Goal: Task Accomplishment & Management: Manage account settings

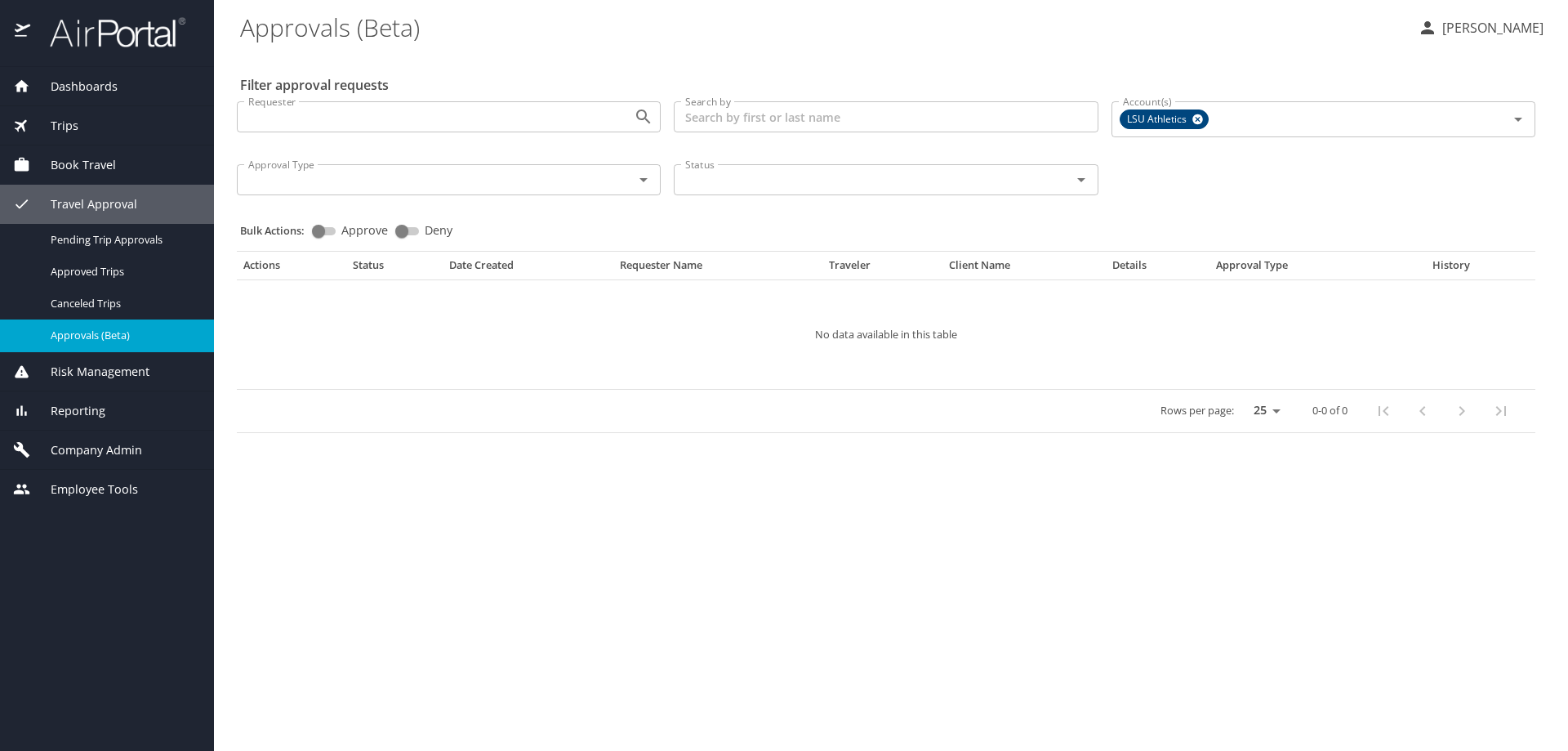
click at [119, 446] on span "Company Admin" at bounding box center [86, 450] width 112 height 18
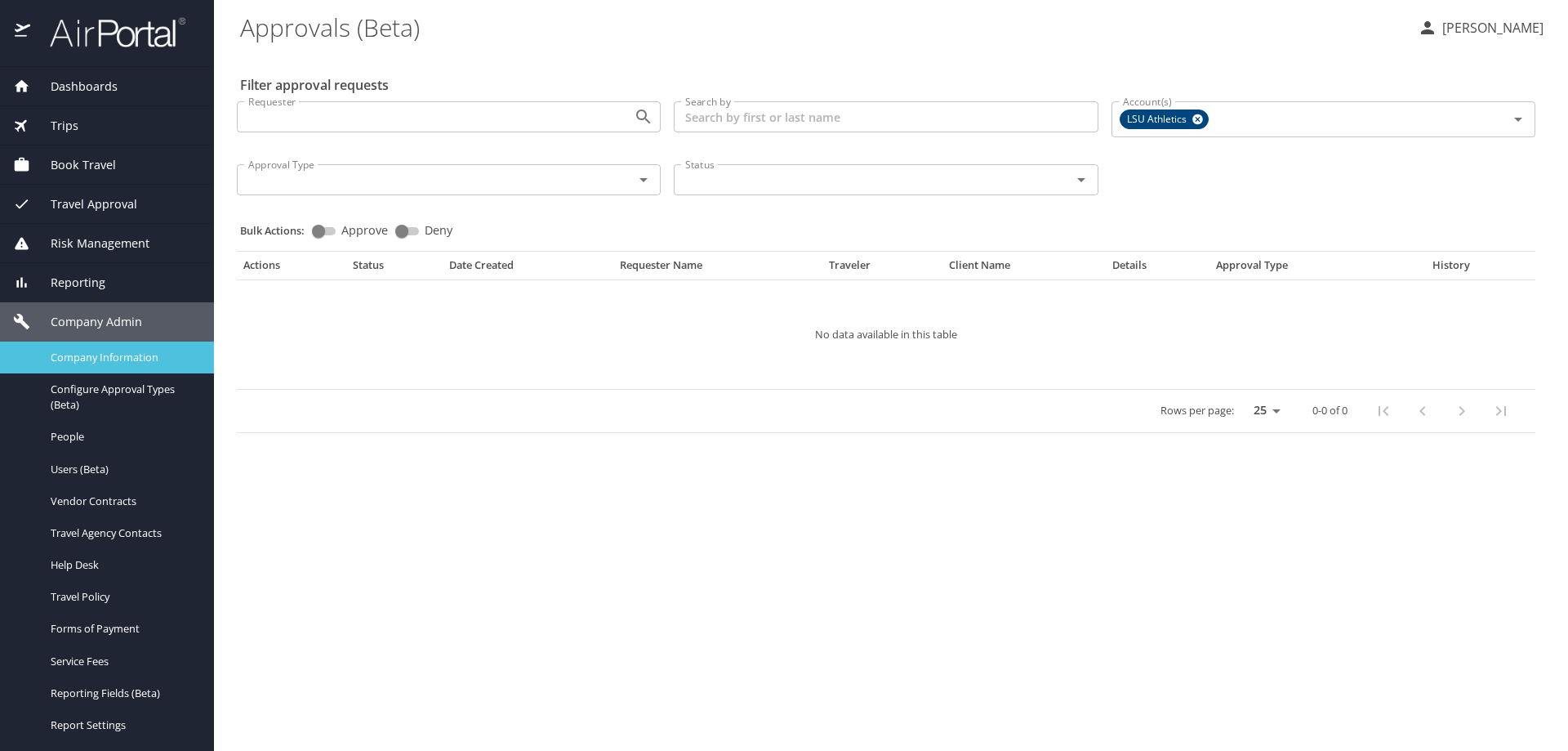
click at [120, 357] on span "Company Information" at bounding box center [123, 357] width 144 height 15
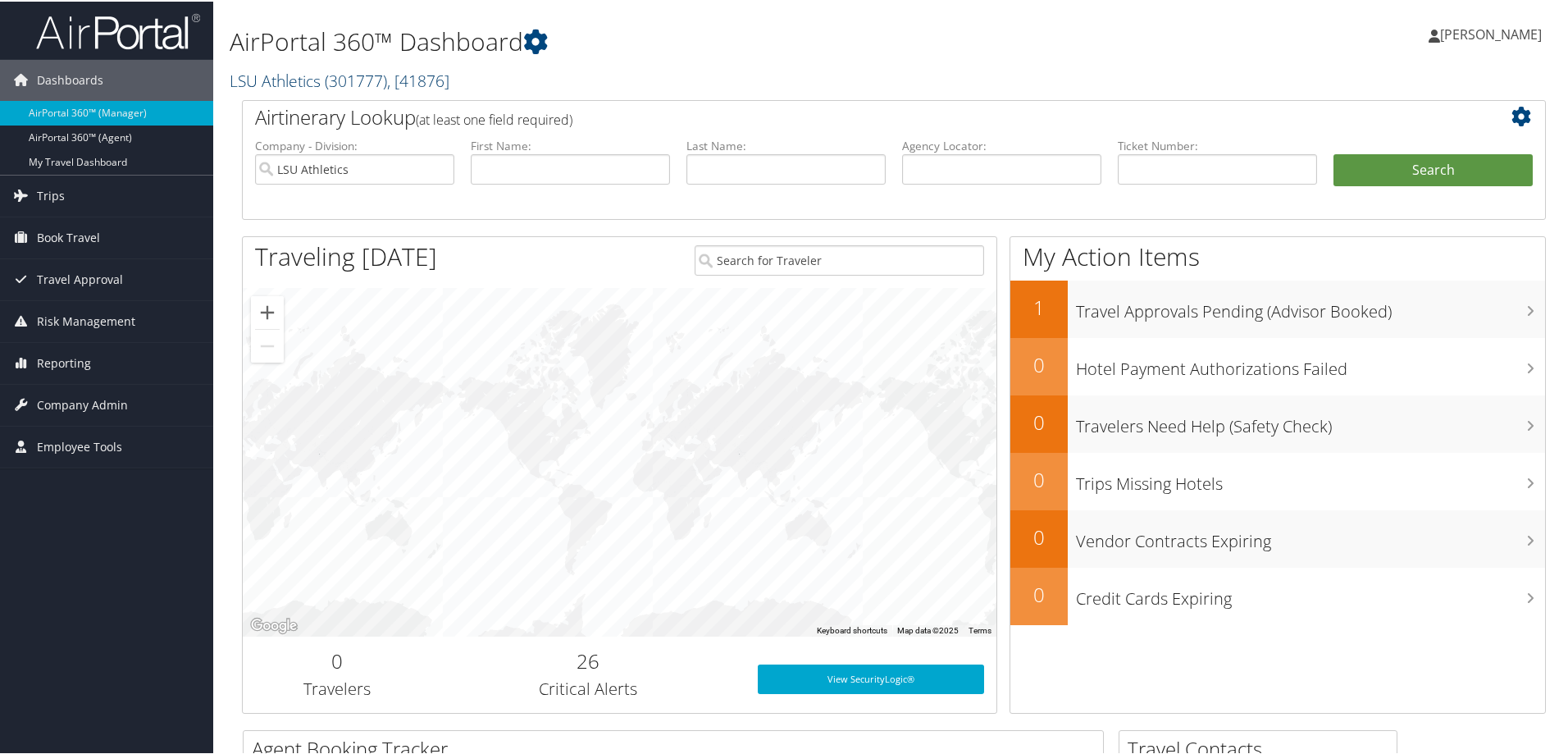
click at [381, 77] on span "( 301777 )" at bounding box center [356, 79] width 62 height 22
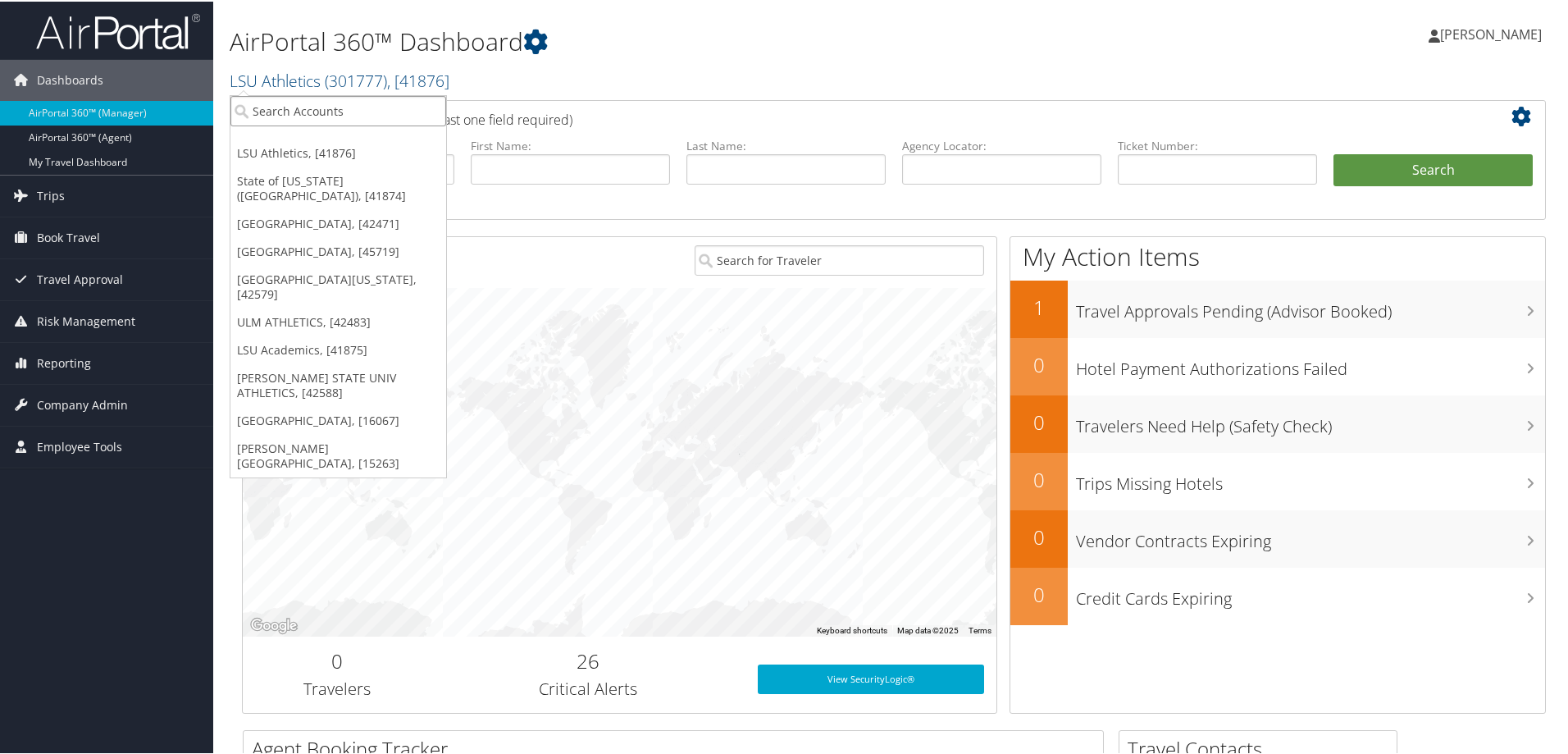
click at [289, 108] on input "search" at bounding box center [338, 109] width 216 height 30
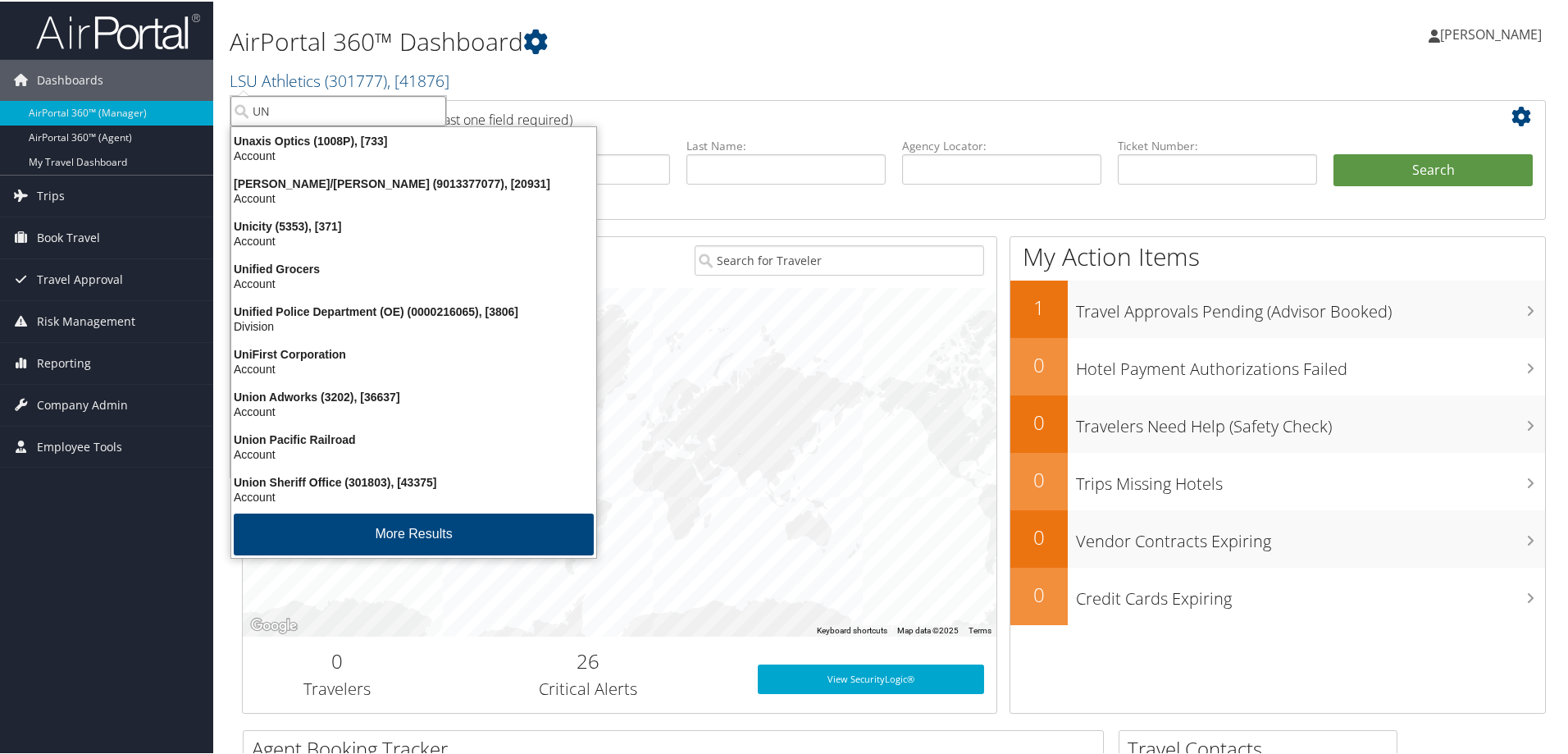
type input "U"
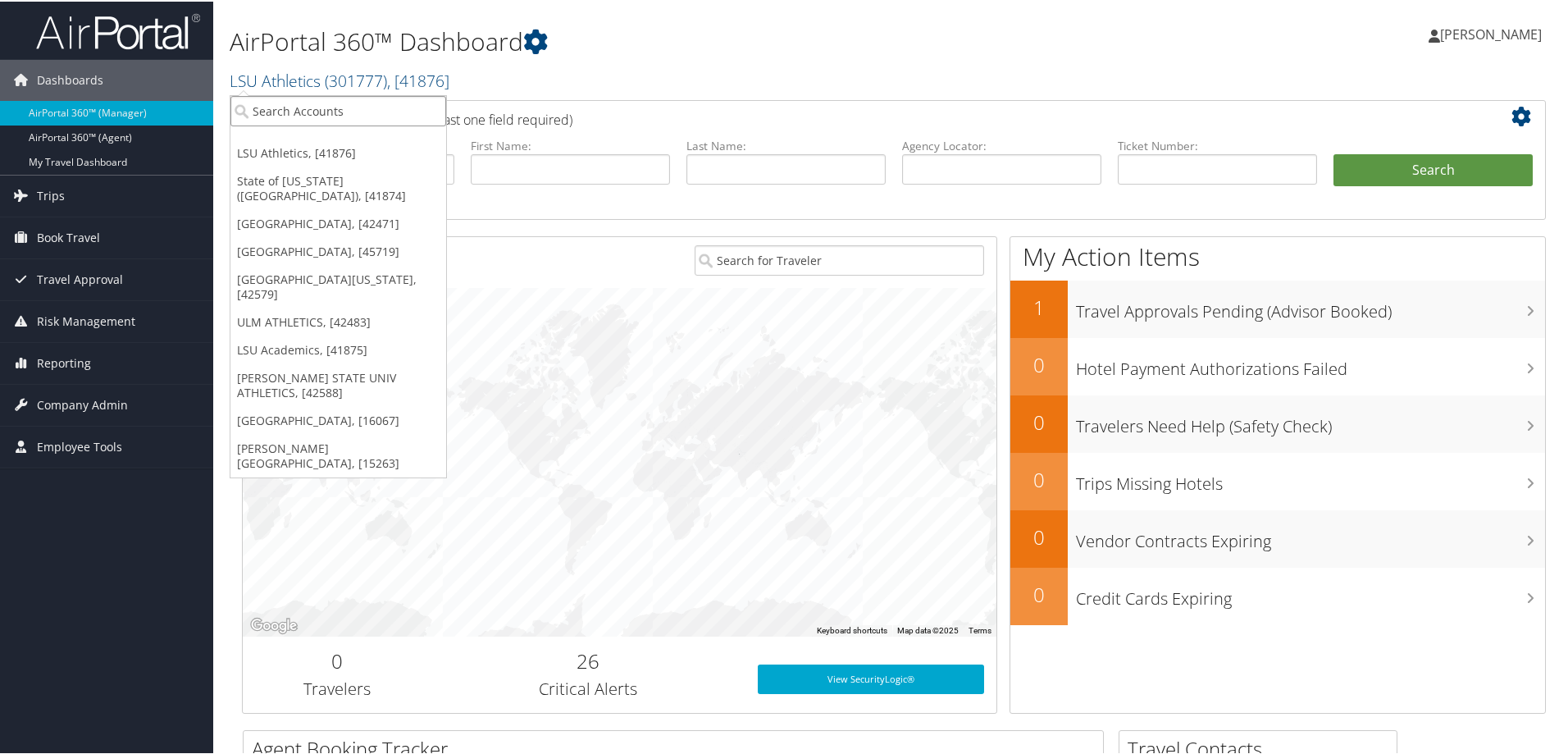
click at [256, 107] on input "search" at bounding box center [338, 109] width 216 height 30
paste input "UNIV OF NEW ORLEANS ATHLETICS"
type input "UNIV OF NEW ORLEAN"
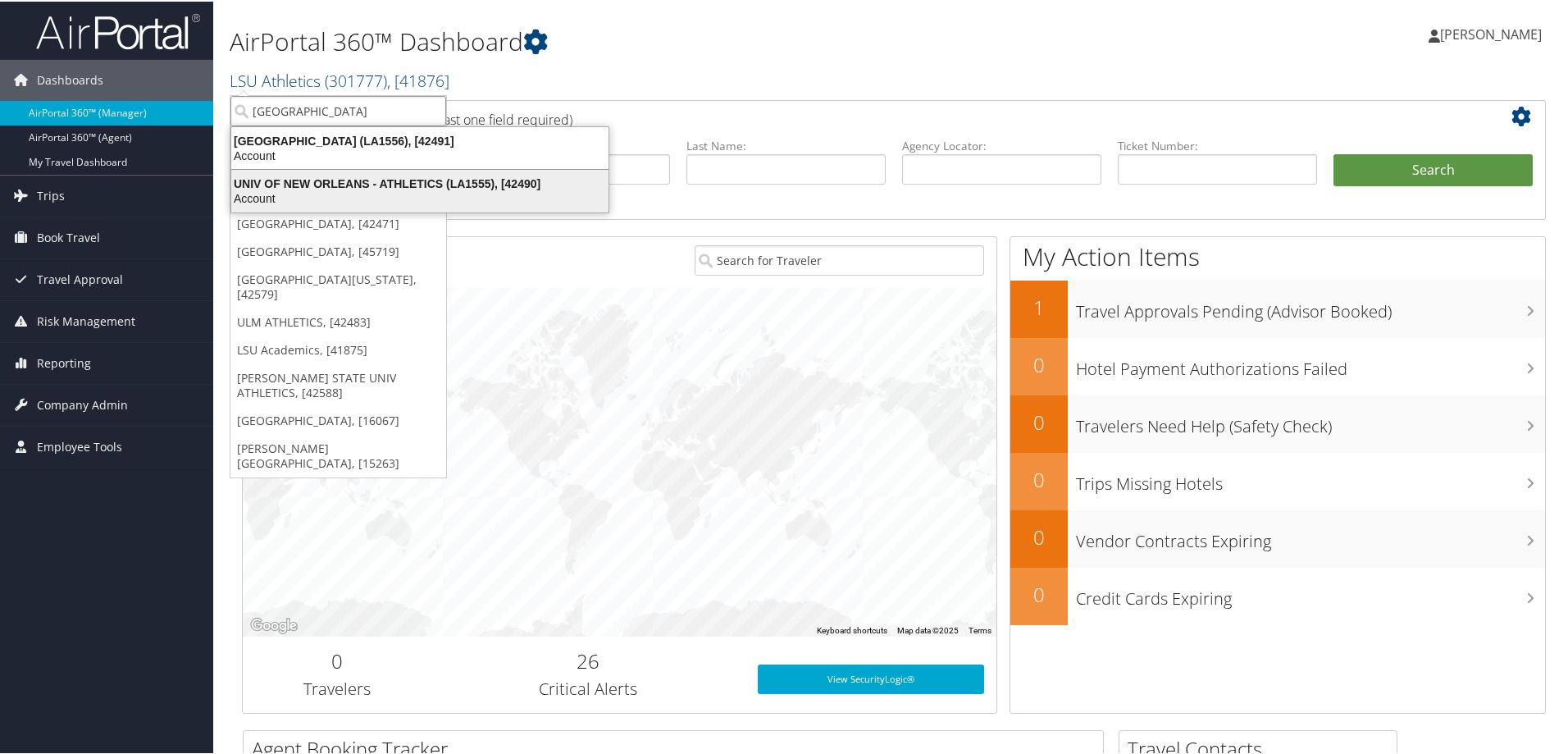
click at [321, 187] on div "UNIV OF NEW ORLEANS - ATHLETICS (LA1555), [42490]" at bounding box center [420, 182] width 397 height 15
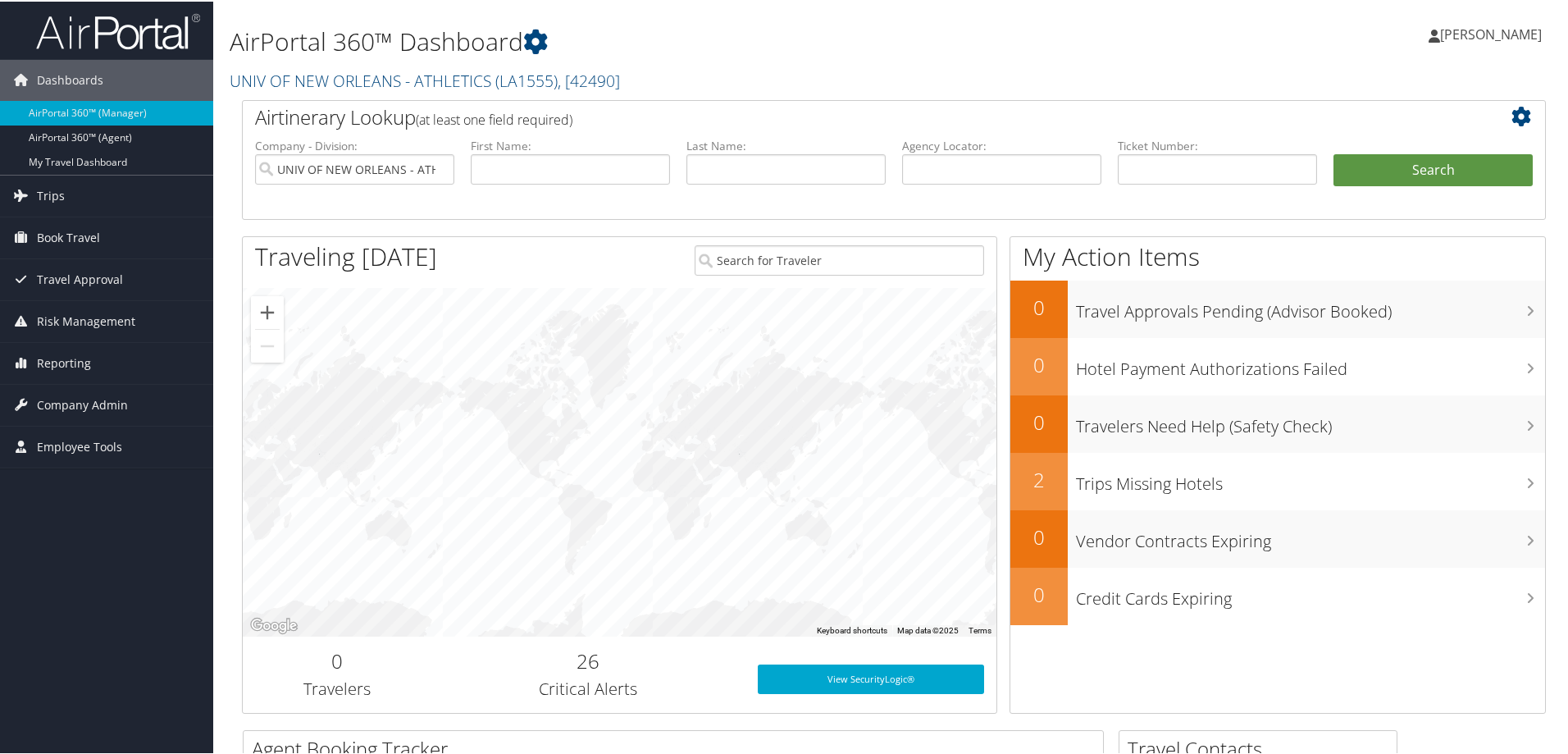
click at [89, 366] on span "Reporting" at bounding box center [63, 361] width 54 height 41
click at [92, 394] on link "Unused Tickets" at bounding box center [106, 394] width 213 height 25
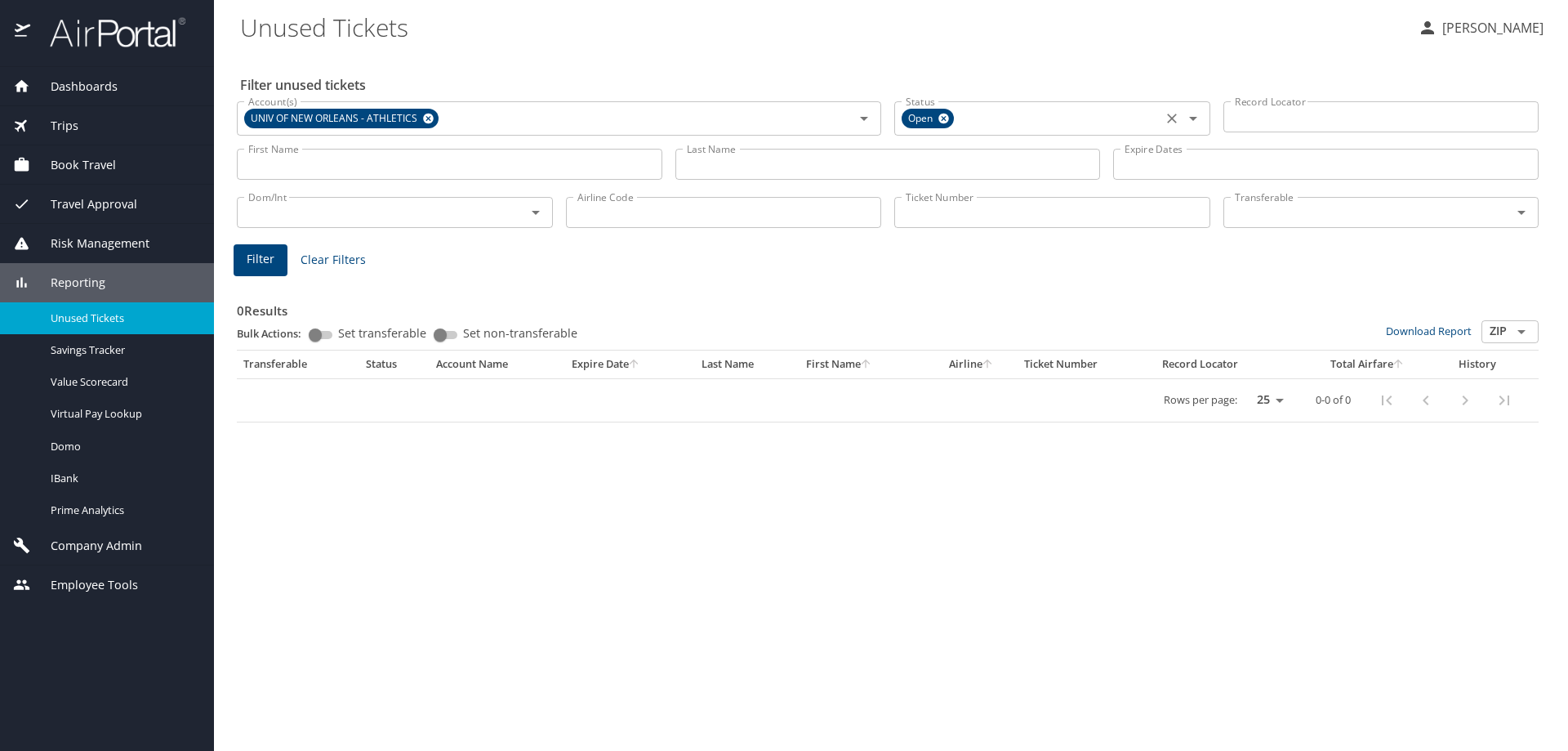
click at [948, 120] on icon at bounding box center [944, 119] width 11 height 11
click at [249, 260] on span "Filter" at bounding box center [261, 259] width 27 height 20
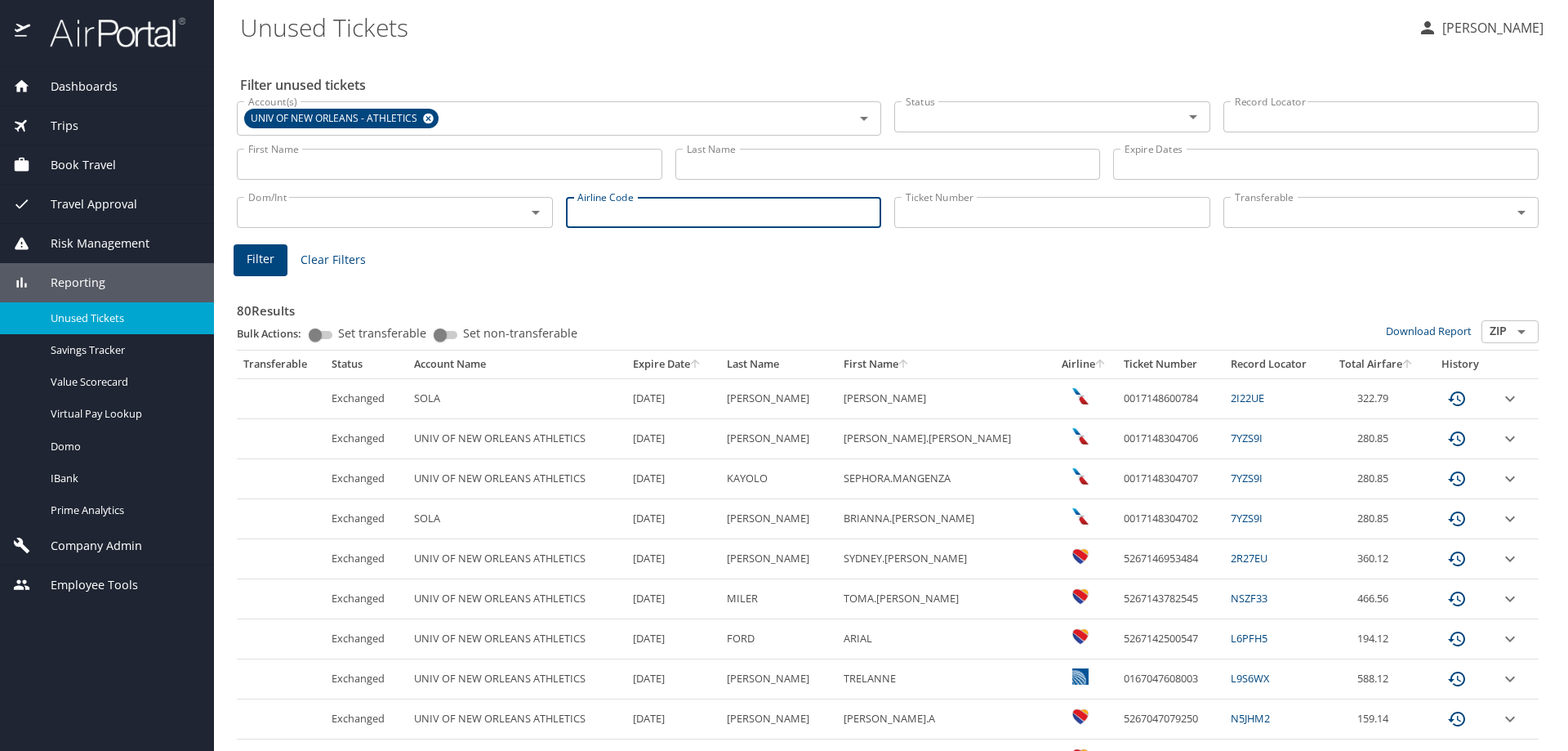
click at [589, 205] on input "Airline Code" at bounding box center [723, 212] width 316 height 31
type input "AA"
click at [261, 263] on span "Filter" at bounding box center [261, 259] width 27 height 20
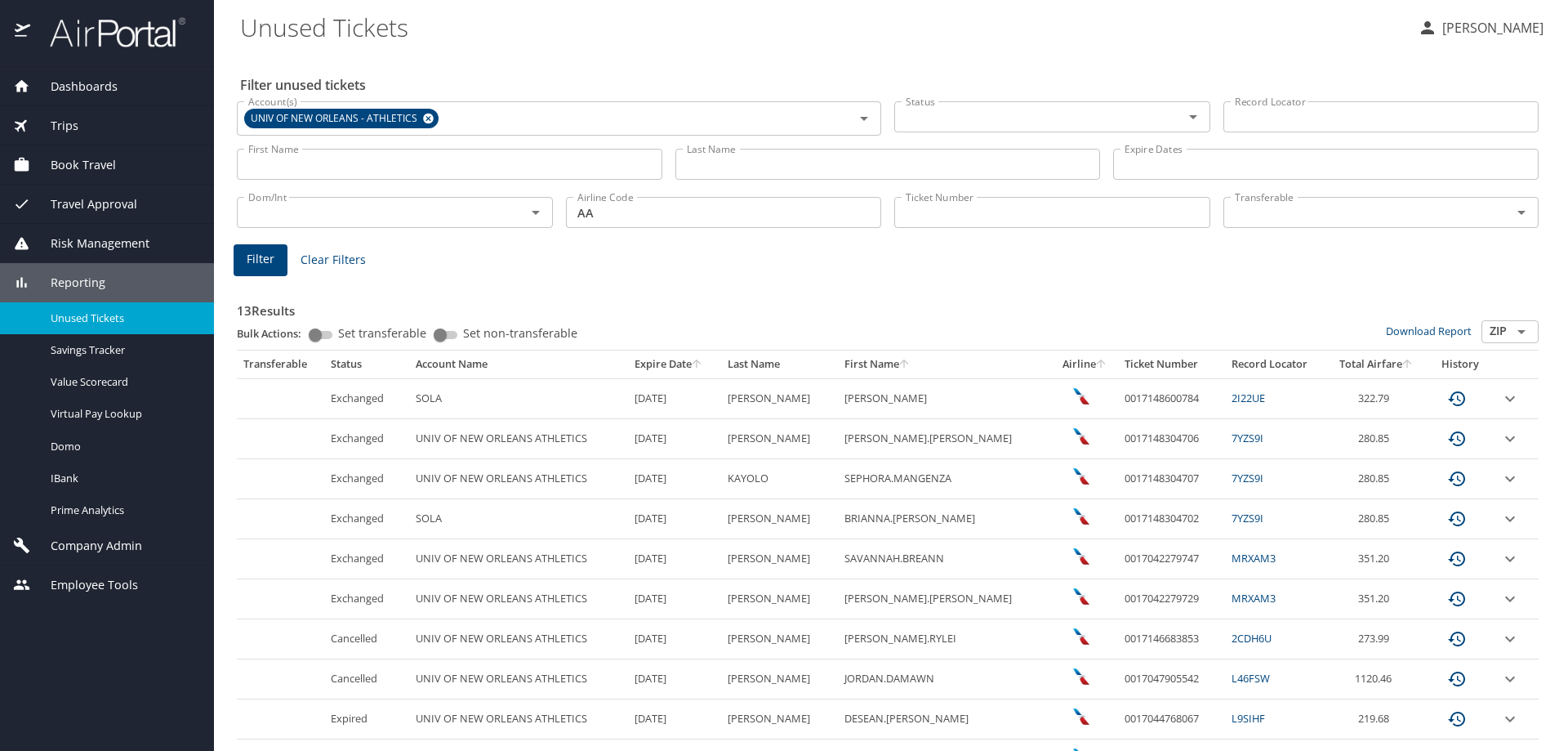
click at [925, 209] on input "Ticket Number" at bounding box center [1052, 212] width 316 height 31
paste input "0017148600784"
click at [249, 258] on span "Filter" at bounding box center [261, 257] width 27 height 20
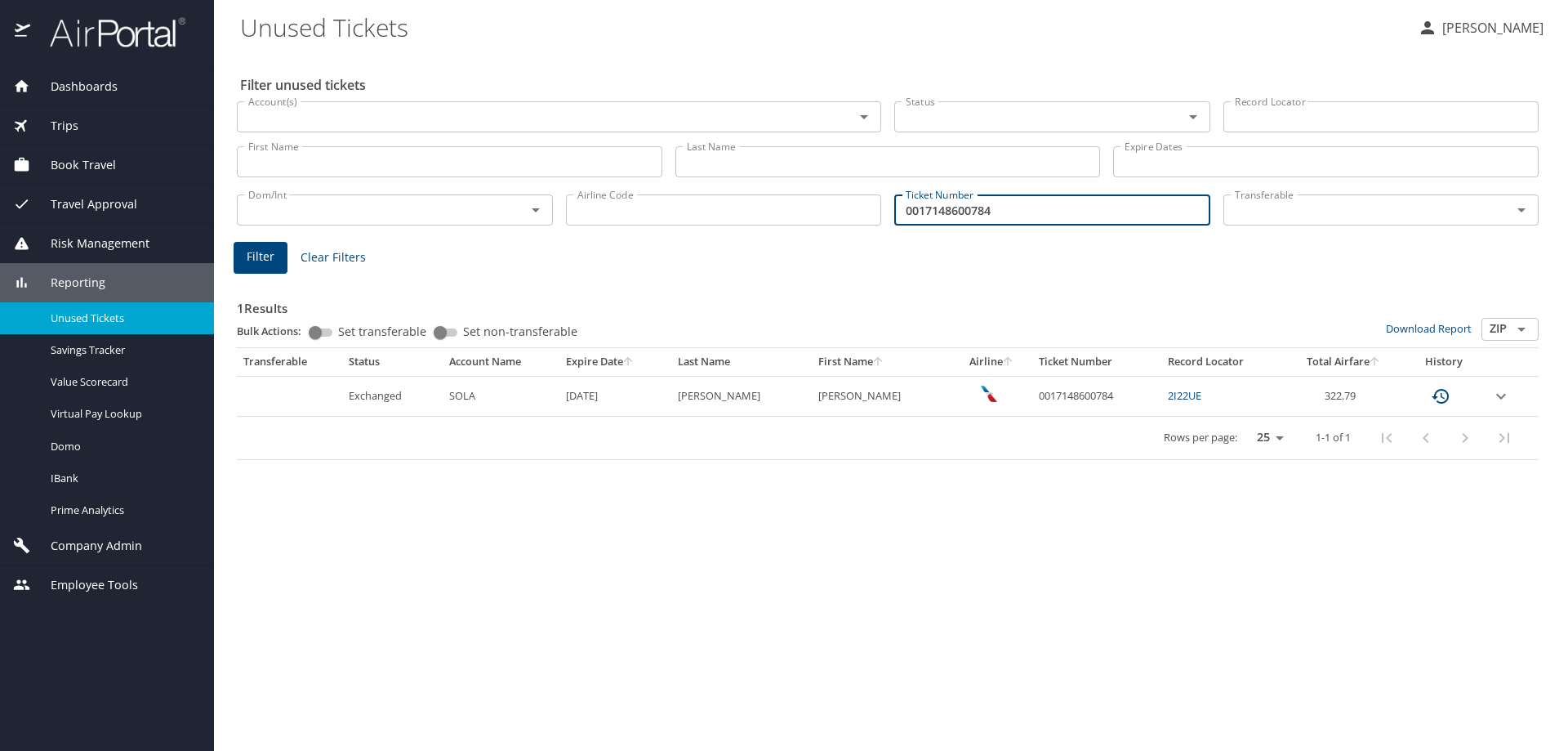
drag, startPoint x: 1004, startPoint y: 210, endPoint x: 895, endPoint y: 212, distance: 109.0
click at [895, 212] on input "0017148600784" at bounding box center [1052, 210] width 316 height 31
paste input "3"
type input "0017148600783"
click at [253, 257] on span "Filter" at bounding box center [261, 257] width 27 height 20
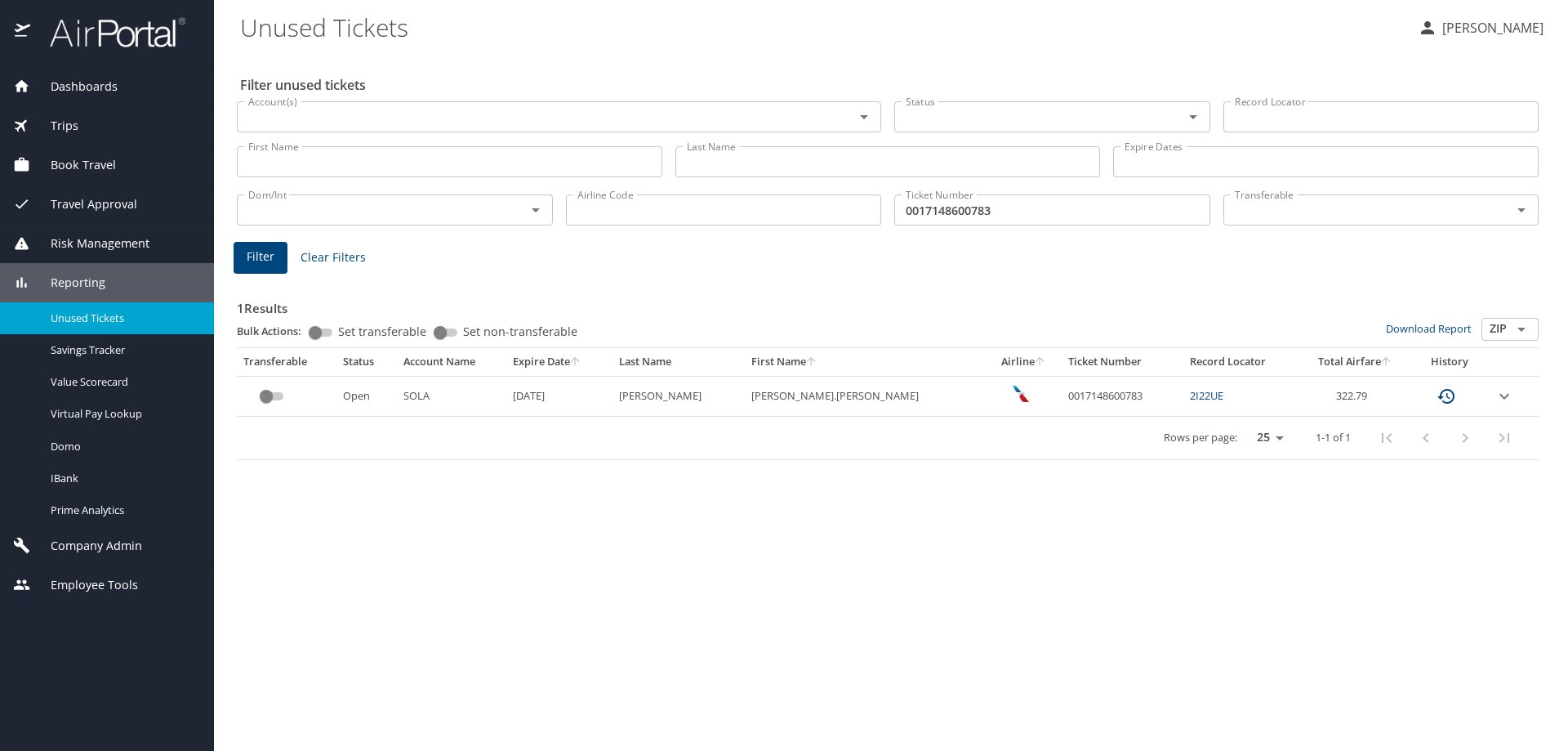
click at [1501, 394] on icon "expand row" at bounding box center [1505, 396] width 20 height 20
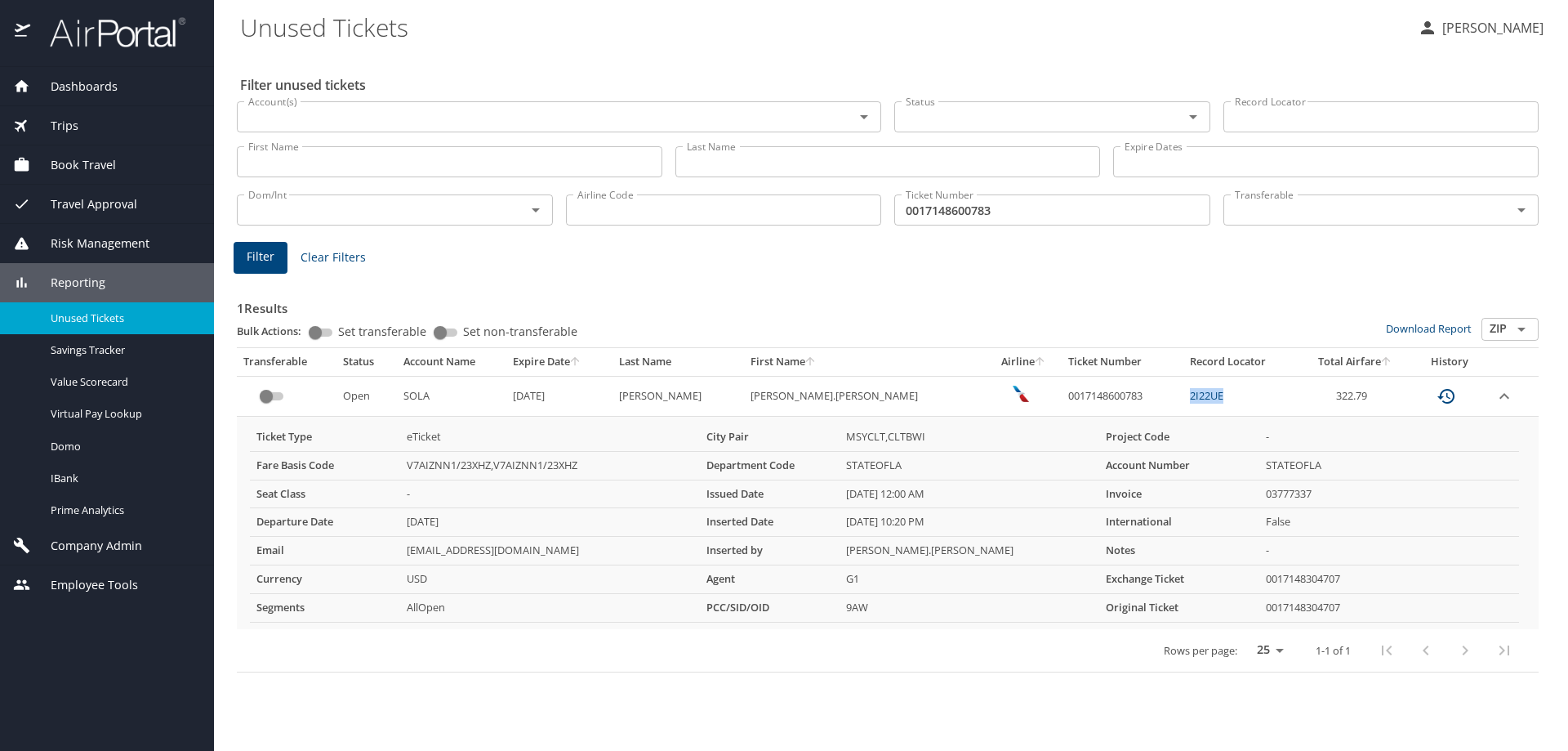
drag, startPoint x: 1178, startPoint y: 397, endPoint x: 1141, endPoint y: 398, distance: 37.0
click at [1184, 398] on td "2I22UE" at bounding box center [1241, 396] width 115 height 40
copy link "2I22UE"
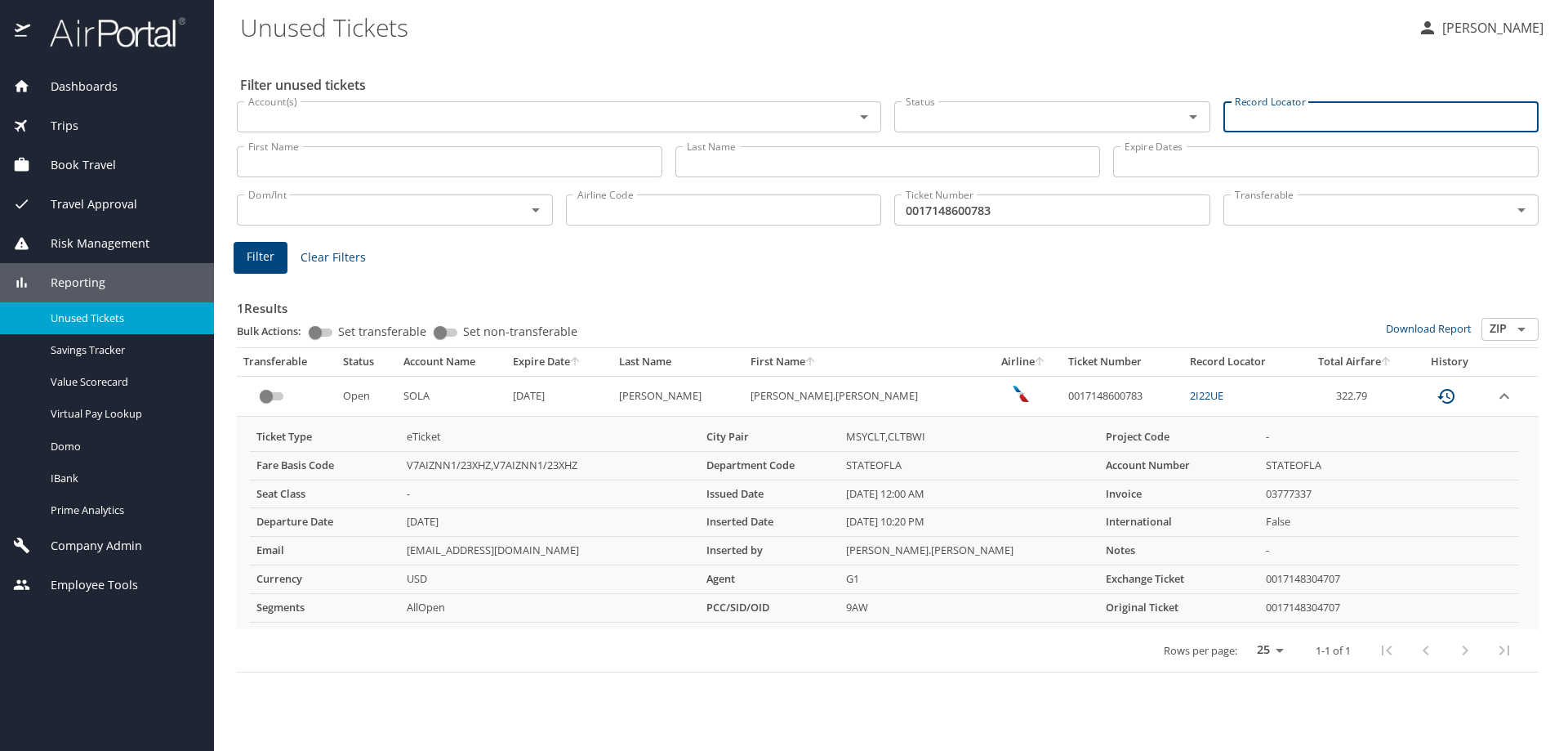
click at [1249, 115] on input "Record Locator" at bounding box center [1381, 117] width 316 height 31
paste input "2I22UE"
type input "2I22UE"
click at [259, 252] on span "Filter" at bounding box center [261, 257] width 27 height 20
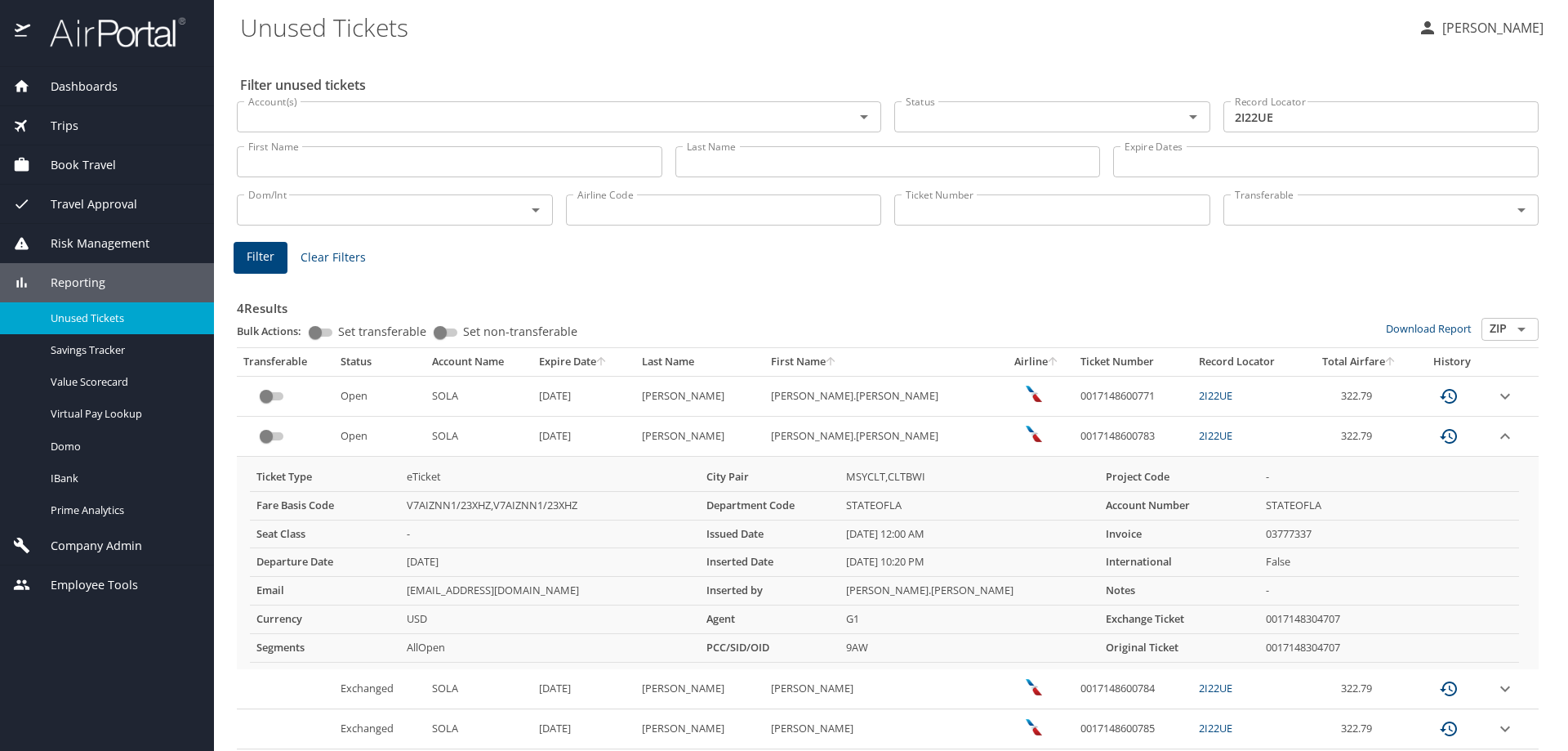
click at [1496, 435] on icon "expand row" at bounding box center [1506, 437] width 20 height 20
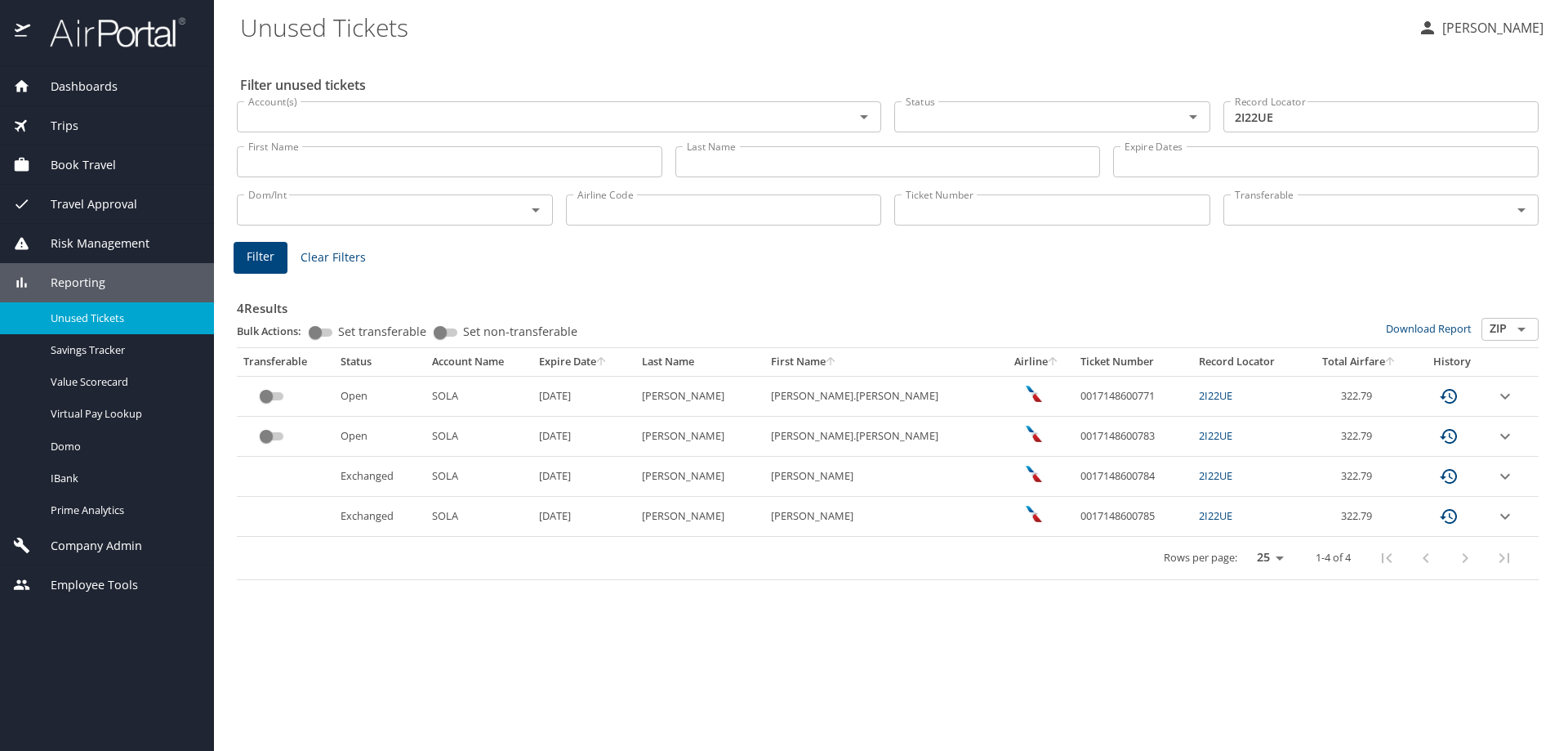
click at [1501, 392] on icon "expand row" at bounding box center [1506, 396] width 20 height 20
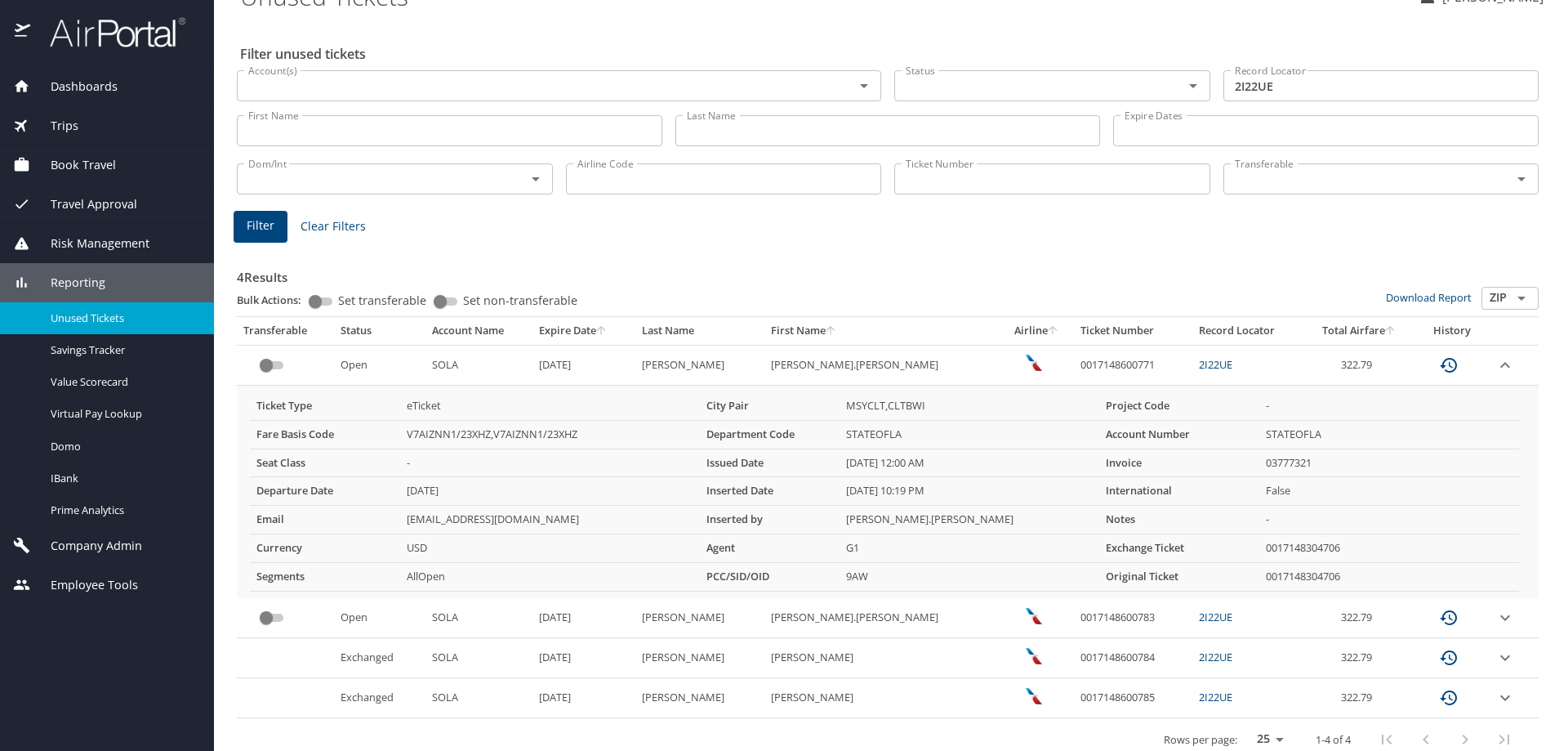
scroll to position [48, 0]
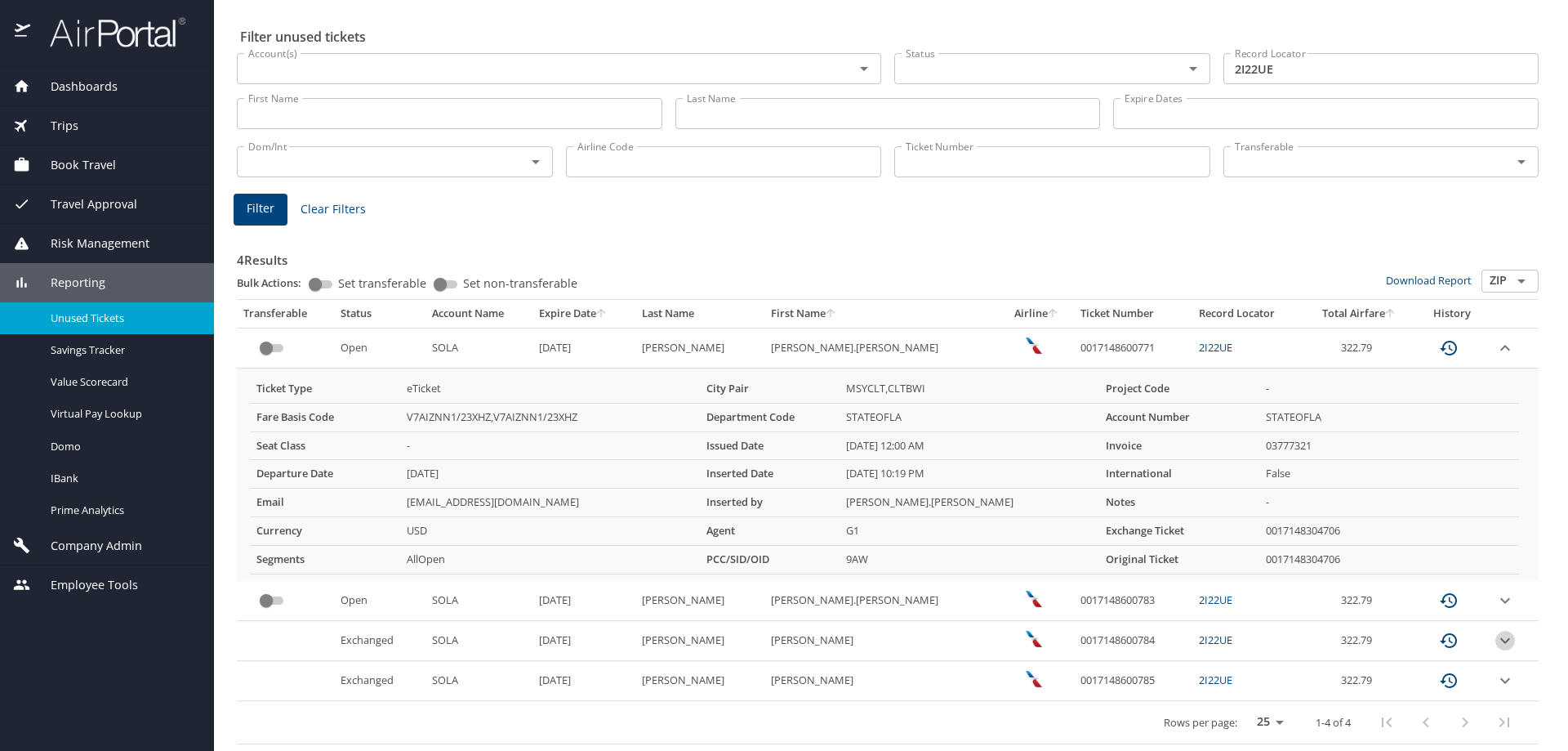
click at [1501, 639] on icon "expand row" at bounding box center [1505, 641] width 10 height 5
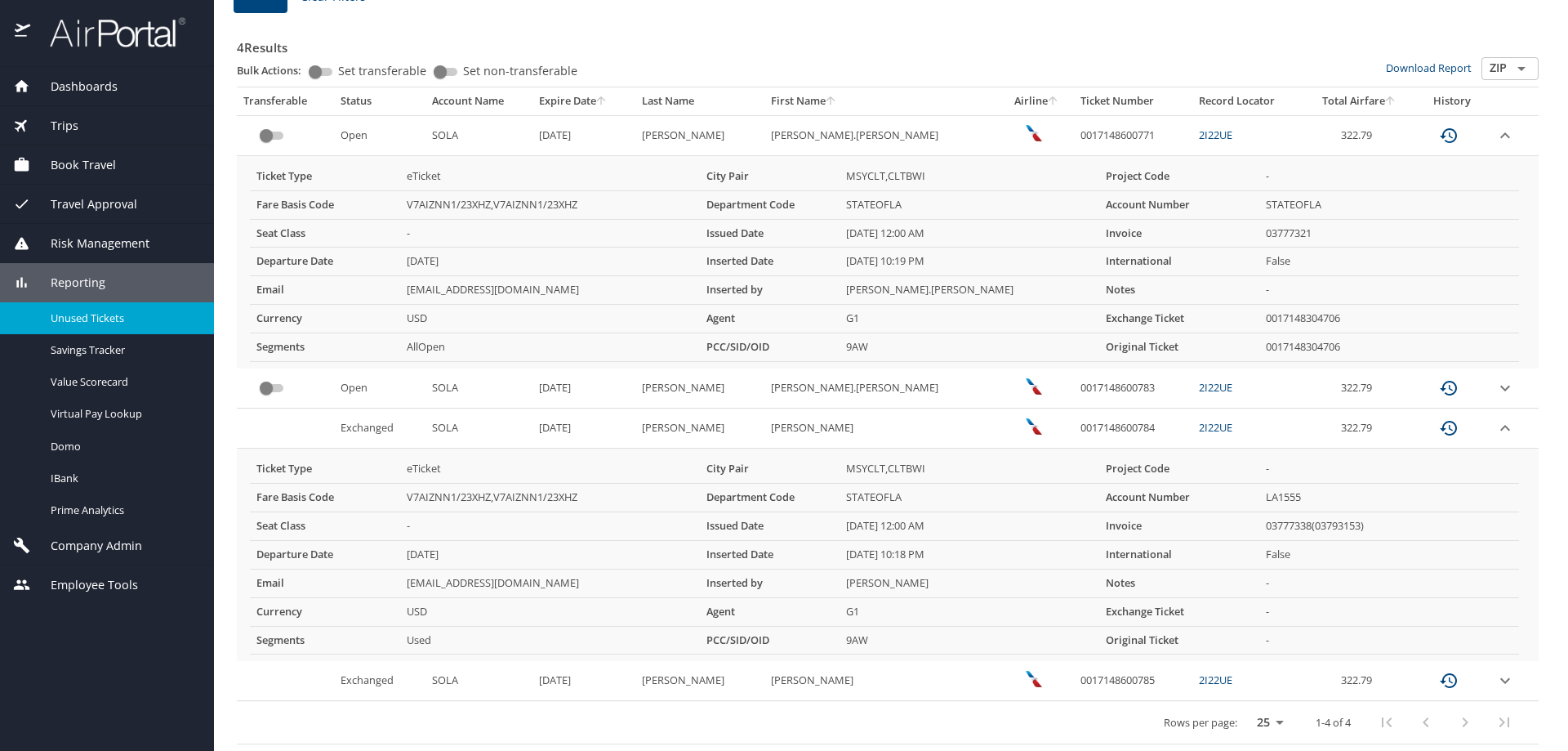
scroll to position [0, 0]
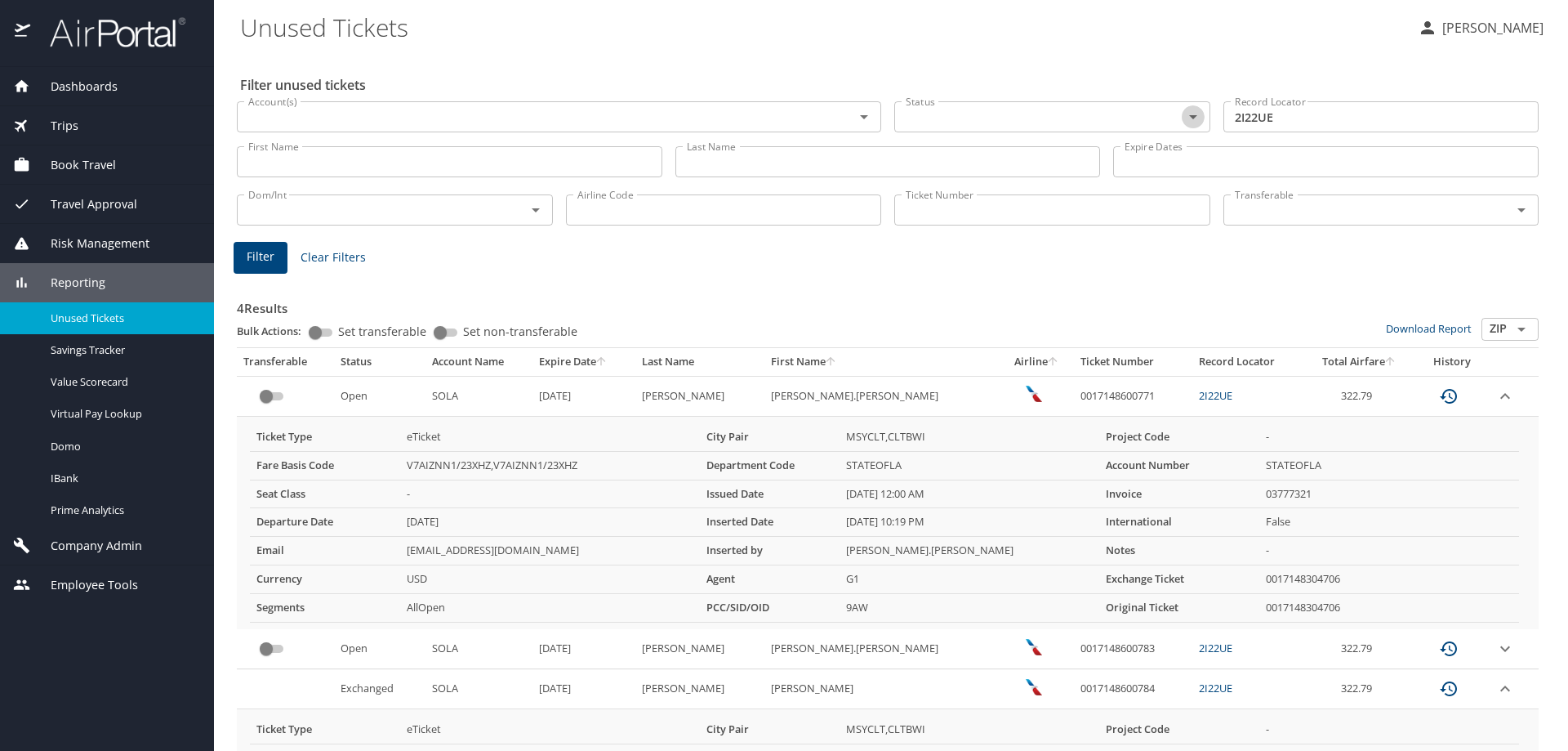
click at [1189, 118] on icon "Open" at bounding box center [1193, 117] width 8 height 4
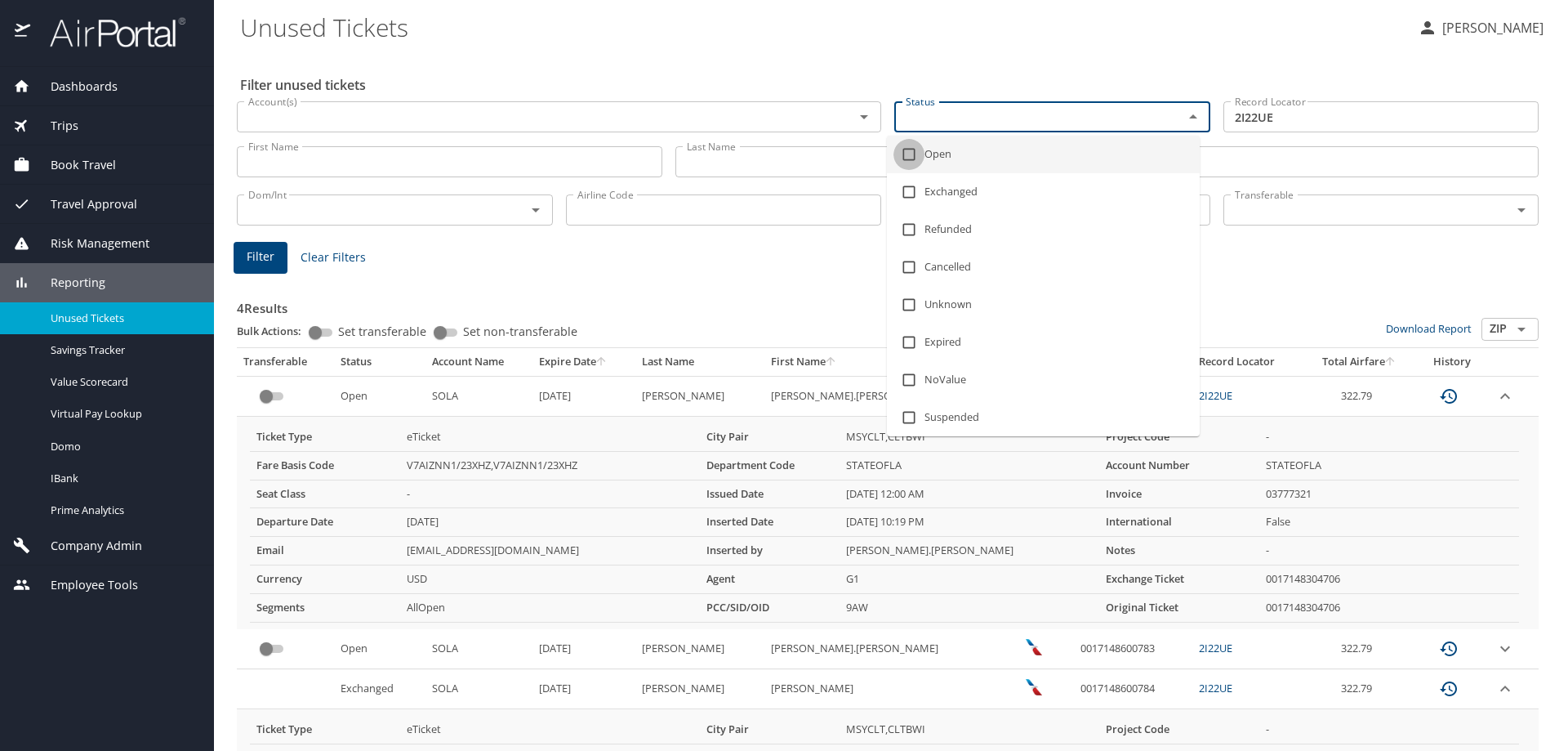
click at [909, 149] on input "checkbox" at bounding box center [909, 154] width 31 height 31
checkbox input "true"
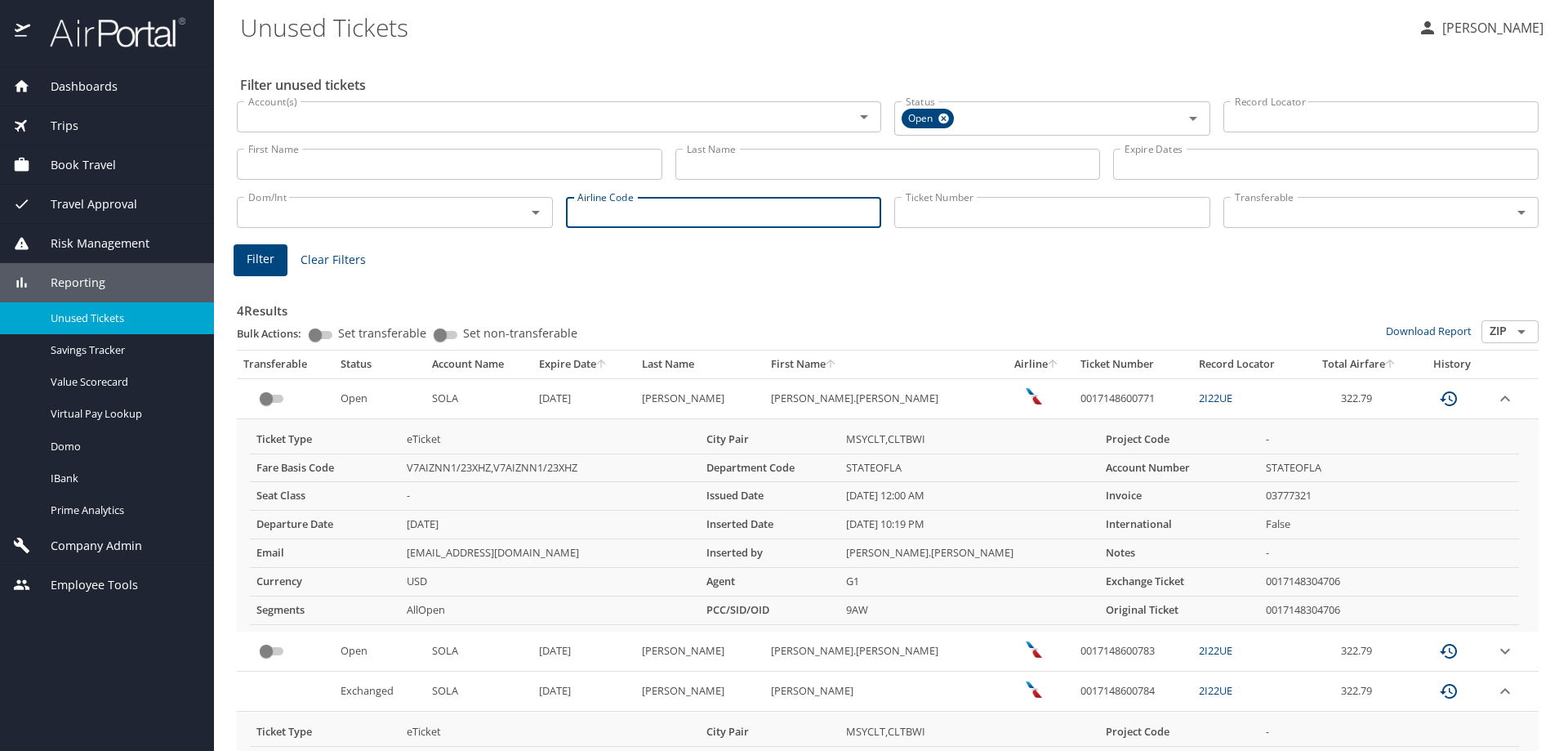
click at [604, 211] on input "Airline Code" at bounding box center [723, 212] width 316 height 31
type input "AA"
click at [267, 256] on span "Filter" at bounding box center [261, 259] width 27 height 20
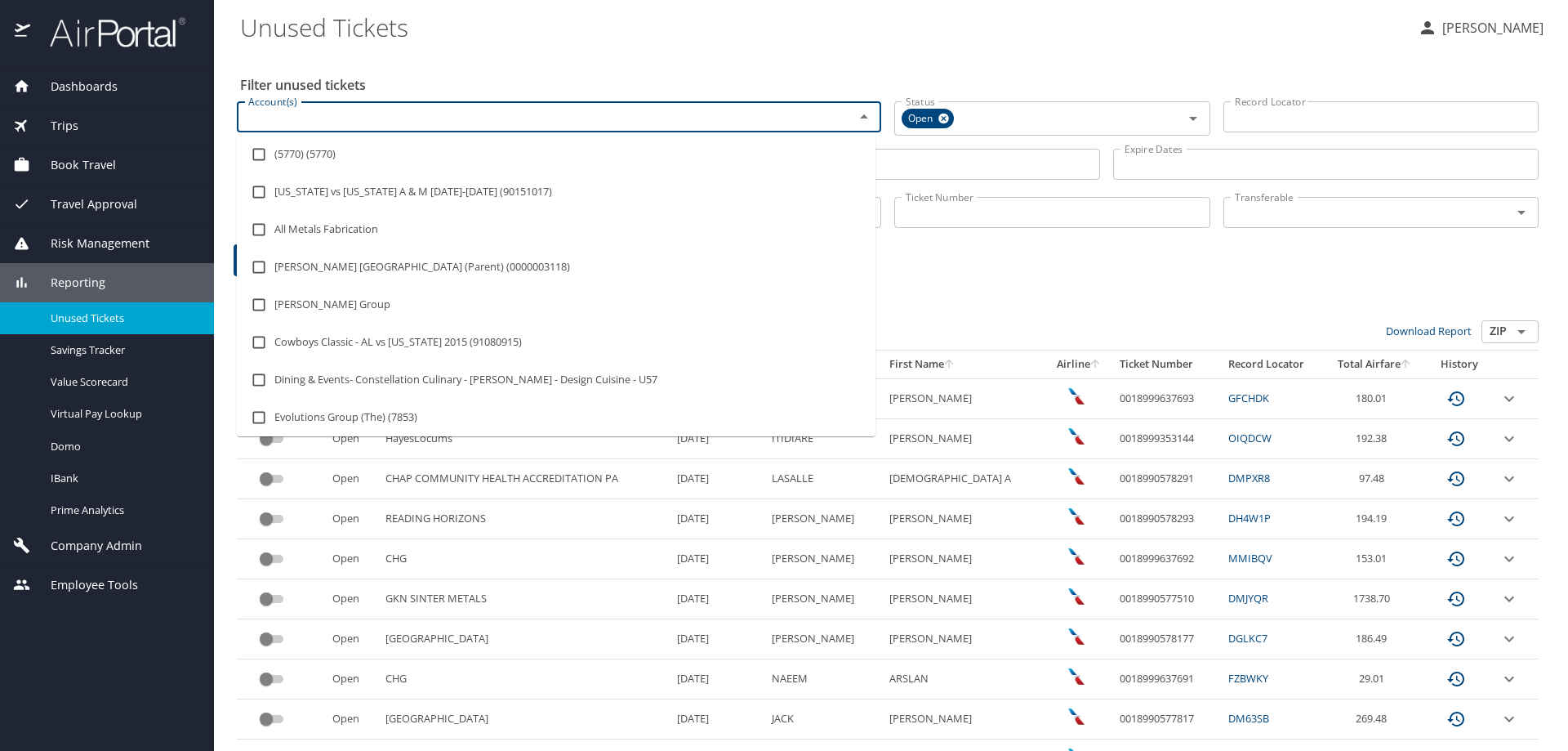
click at [282, 109] on input "Account(s)" at bounding box center [535, 117] width 587 height 21
type input "U"
paste input "2I22UE"
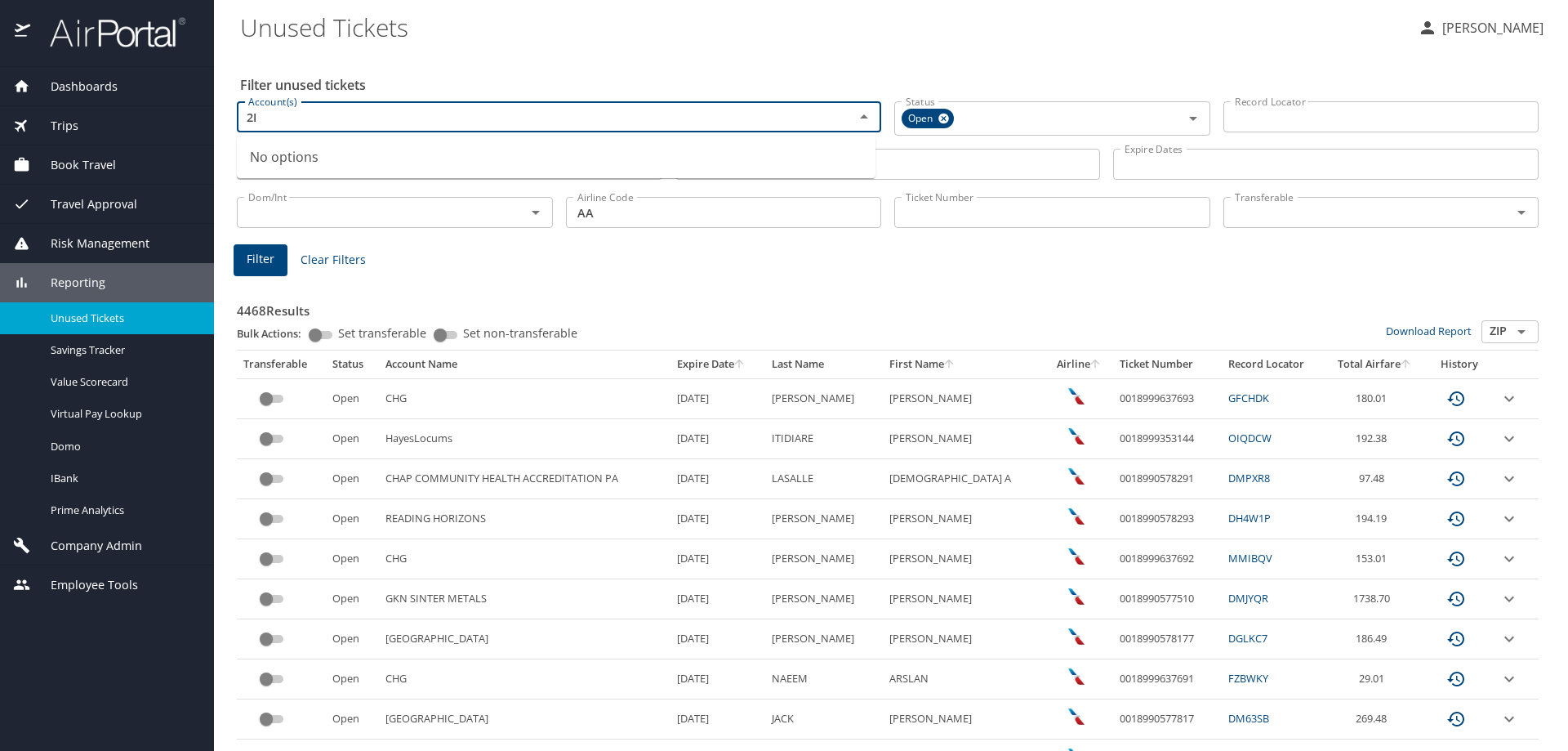
type input "2"
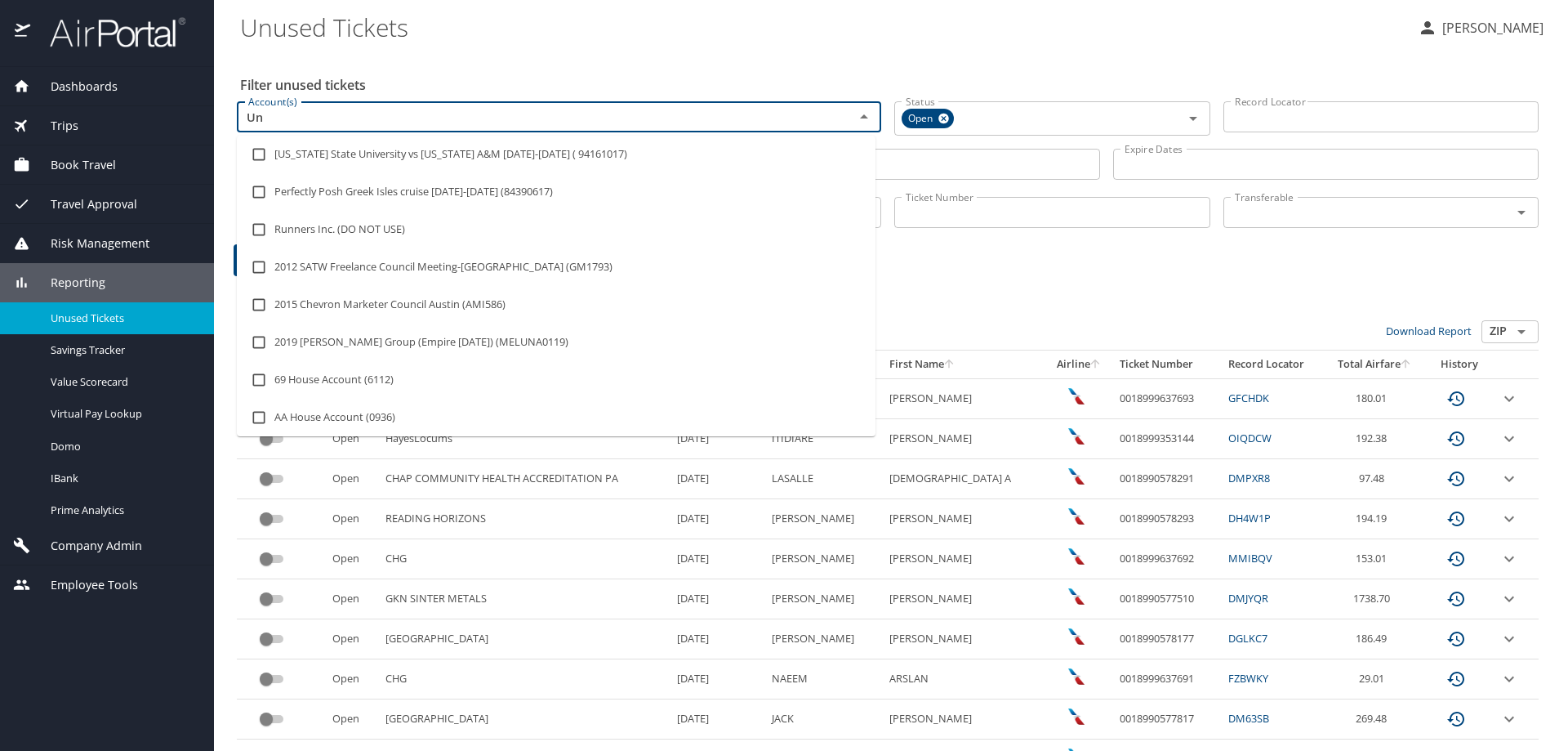
type input "U"
type input "New Orl"
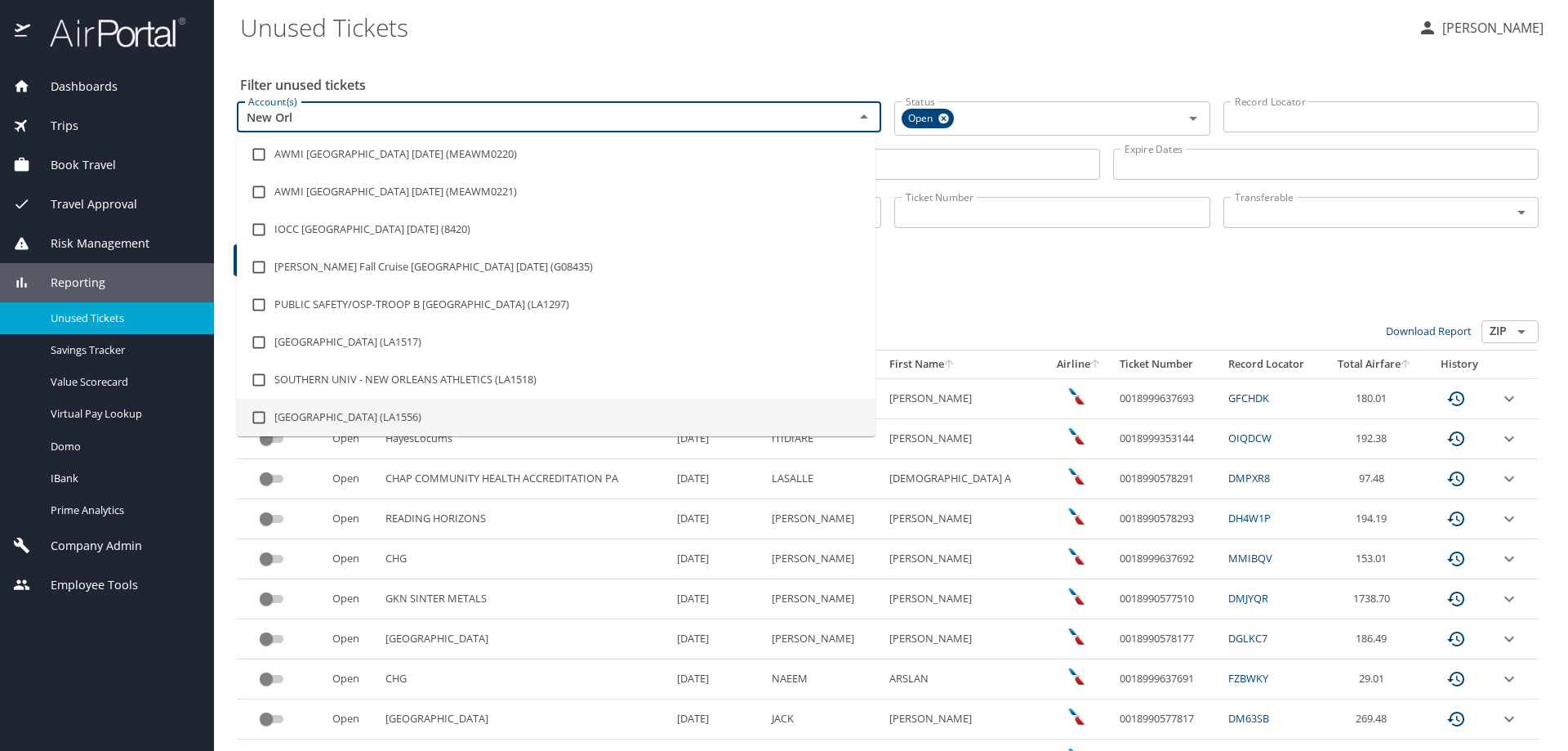
click at [348, 420] on li "UNIV OF NEW ORLEANS (LA1556)" at bounding box center [556, 417] width 639 height 37
checkbox input "true"
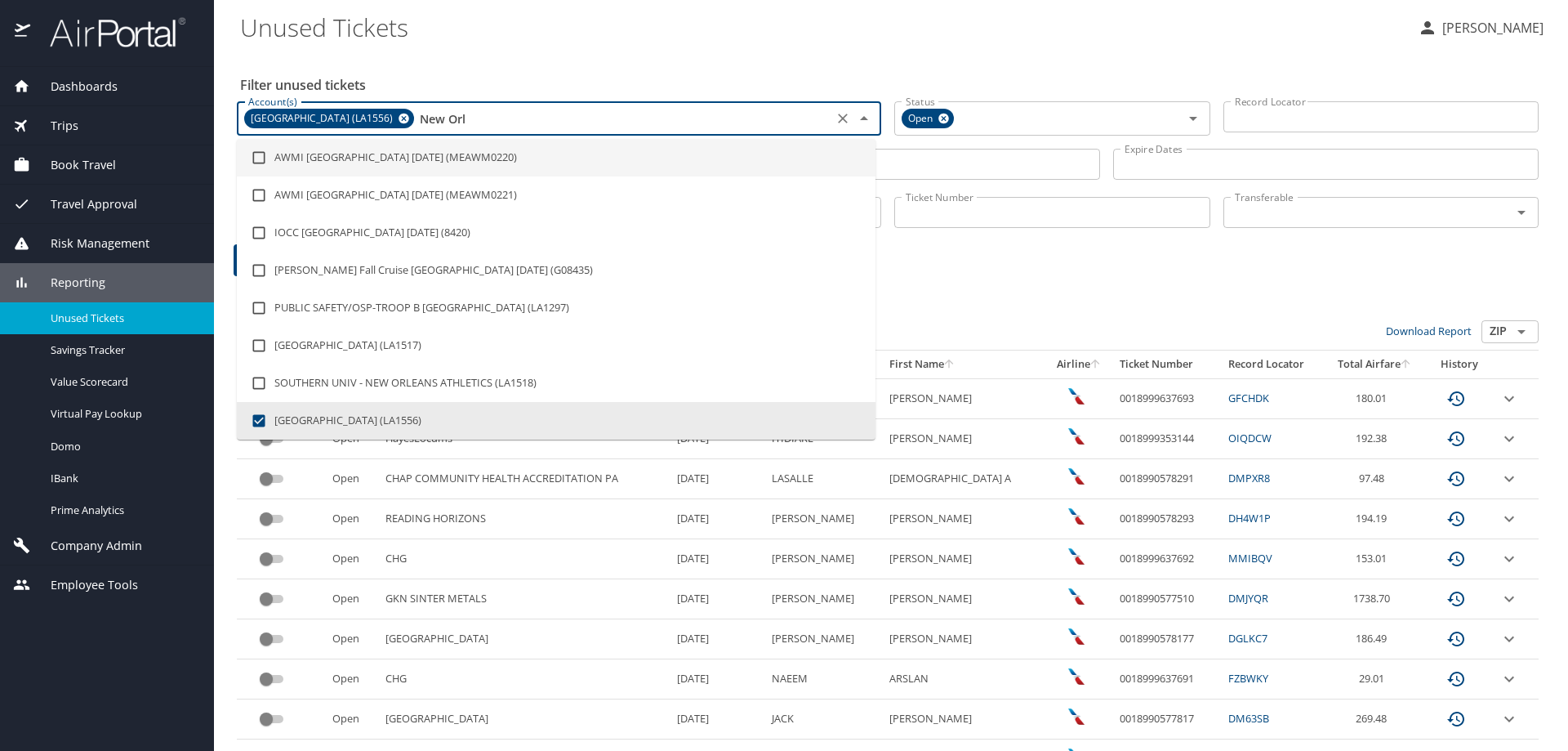
drag, startPoint x: 430, startPoint y: 115, endPoint x: 546, endPoint y: 122, distance: 116.2
click at [546, 122] on input "New Orl" at bounding box center [622, 118] width 412 height 21
checkbox input "false"
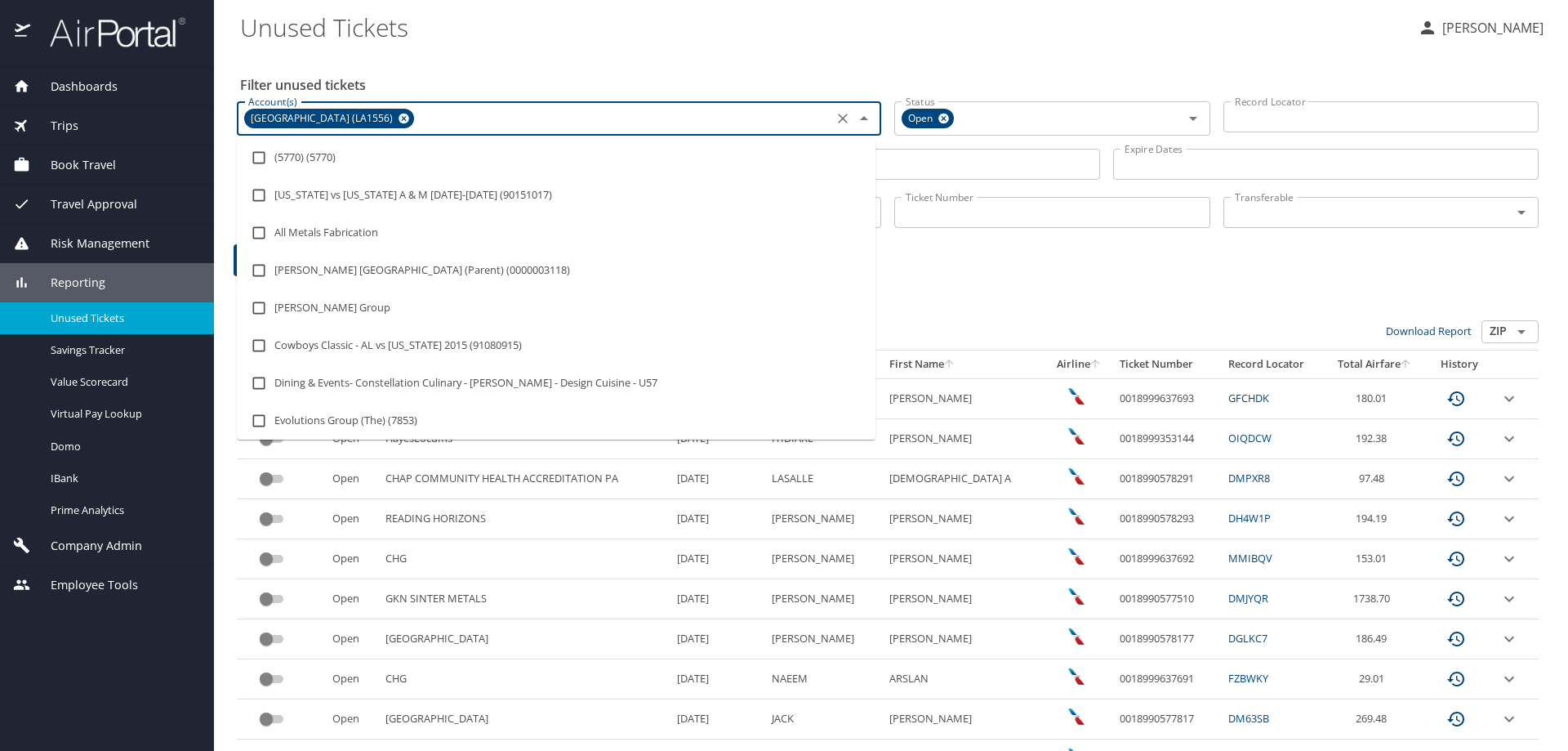
click at [549, 25] on Tickets "Unused Tickets" at bounding box center [823, 27] width 1164 height 51
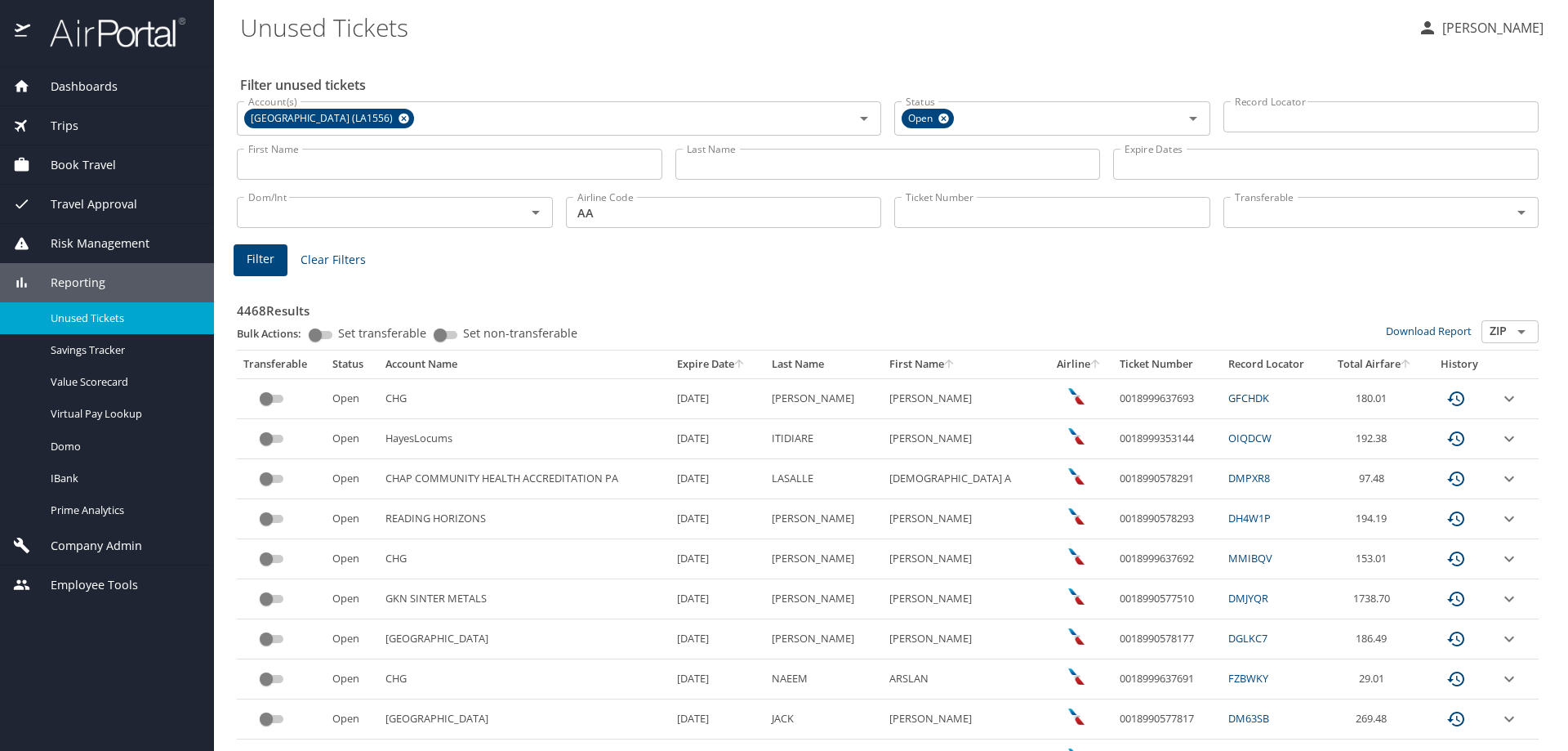
click at [258, 256] on span "Filter" at bounding box center [261, 259] width 27 height 20
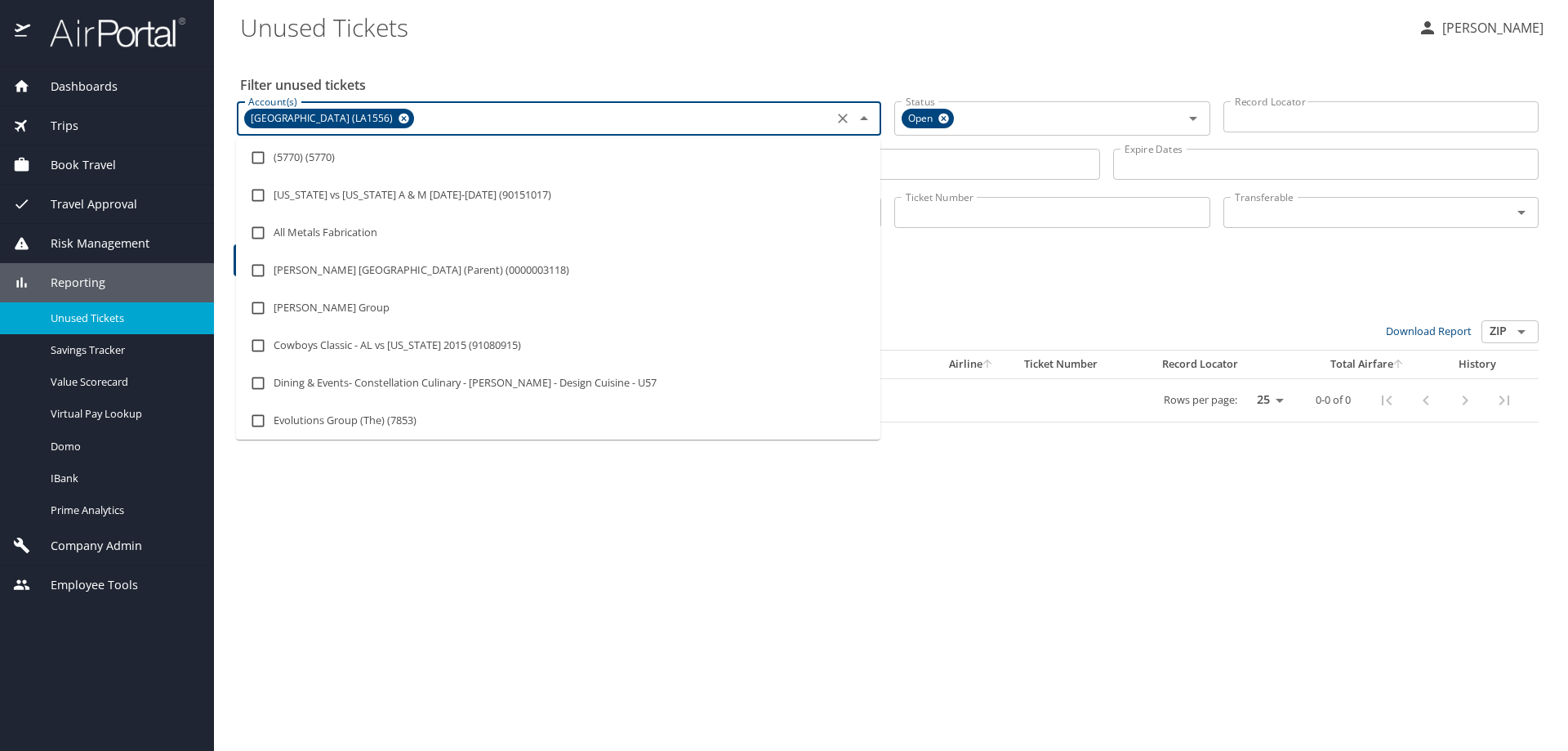
click at [457, 115] on input "Account(s)" at bounding box center [622, 118] width 412 height 21
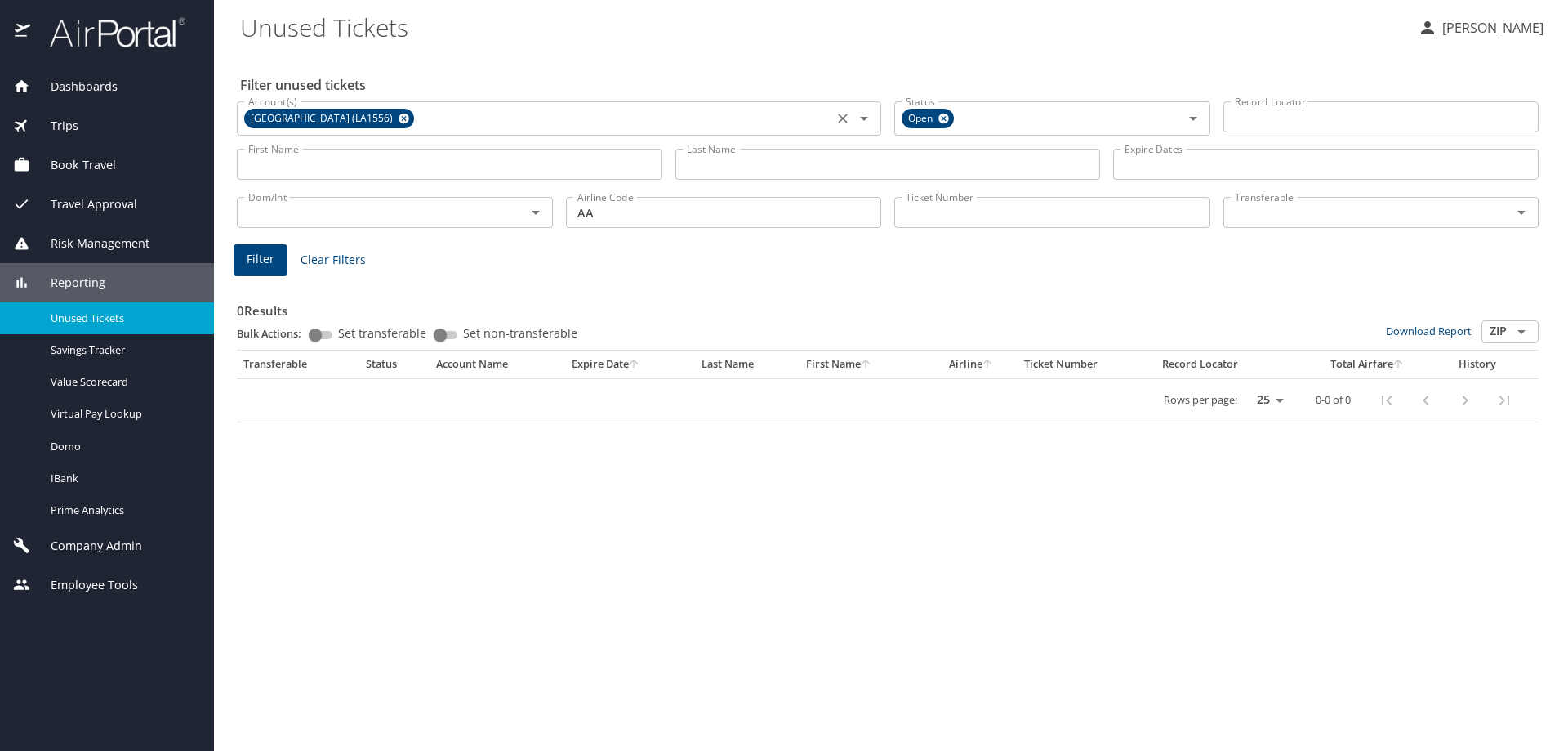
click at [457, 118] on input "Account(s)" at bounding box center [622, 118] width 412 height 21
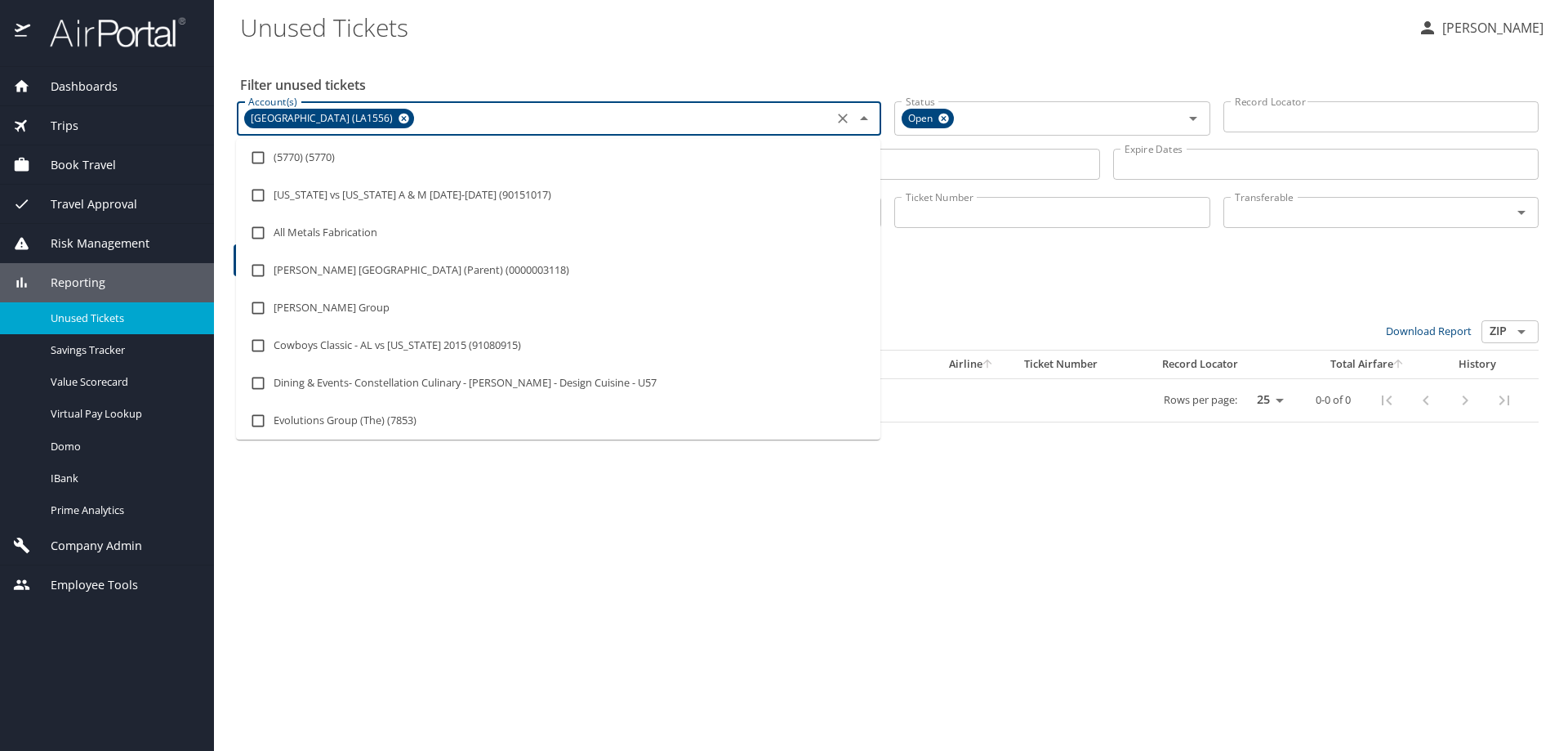
paste input "UNIV OF NEW ORLEANS"
type input "UNIV OF NEW ORLEANS"
checkbox input "true"
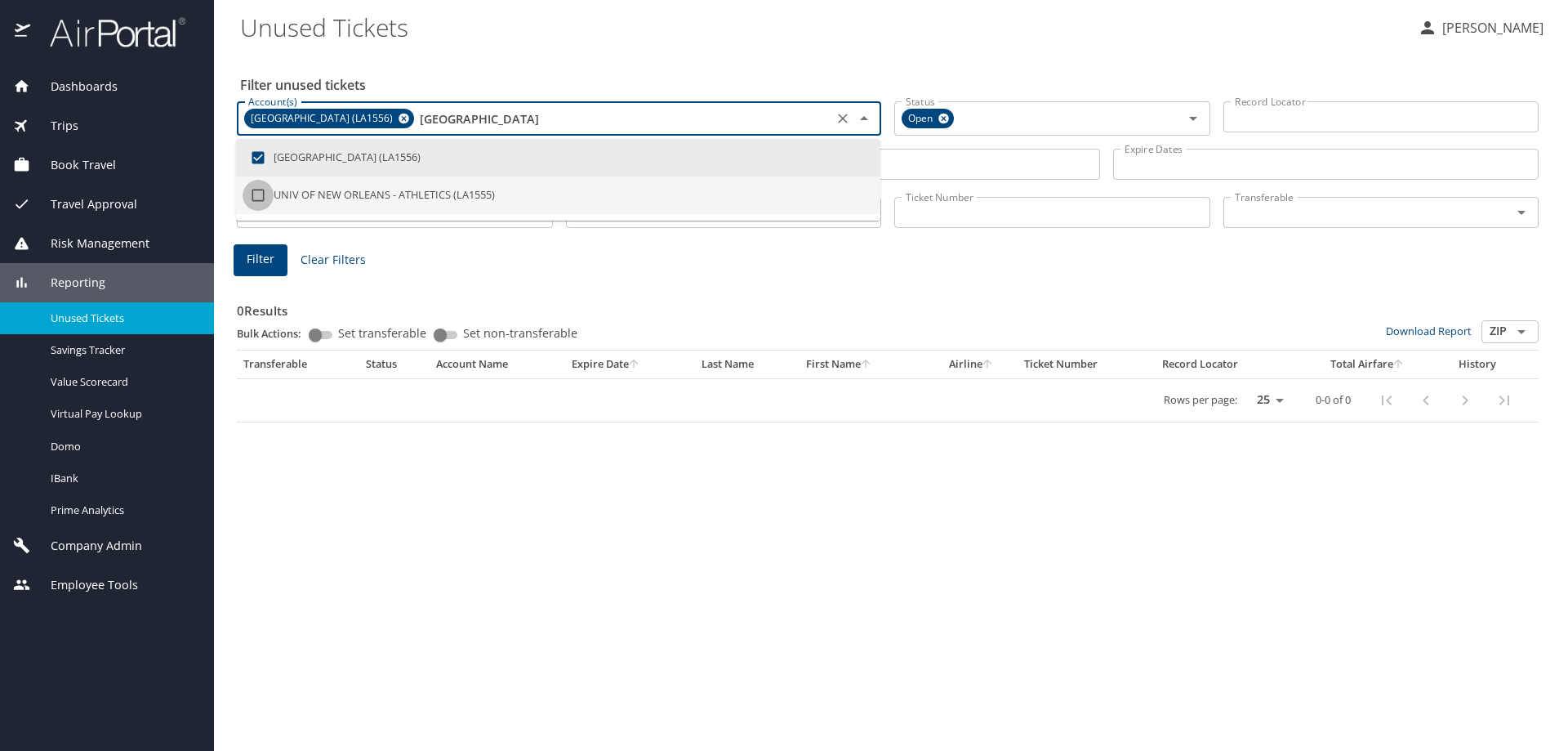
click at [259, 199] on input "checkbox" at bounding box center [258, 195] width 31 height 31
checkbox input "true"
drag, startPoint x: 667, startPoint y: 118, endPoint x: 824, endPoint y: 117, distance: 157.0
click at [824, 117] on input "UNIV OF NEW ORLEANS" at bounding box center [744, 118] width 169 height 21
checkbox input "false"
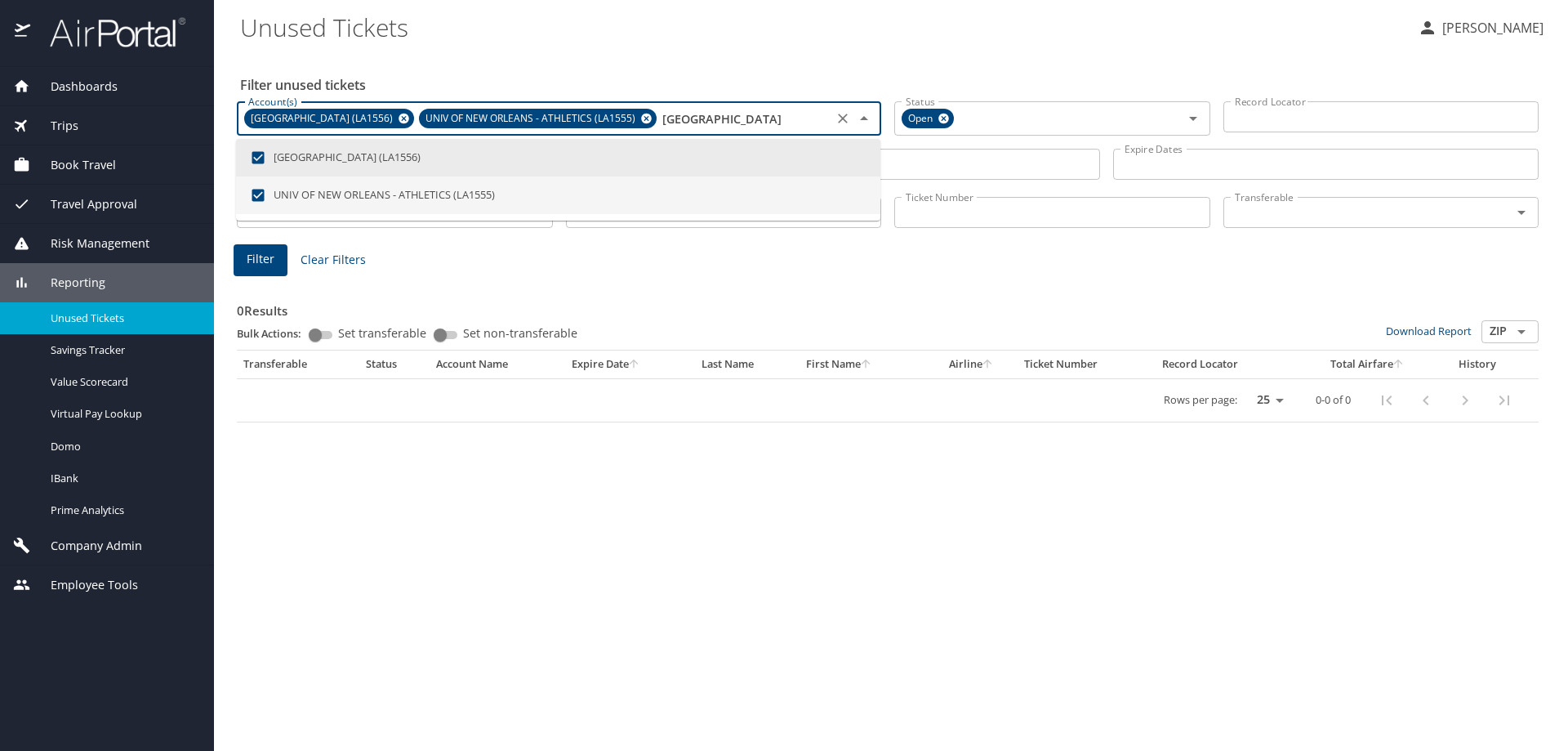
checkbox input "false"
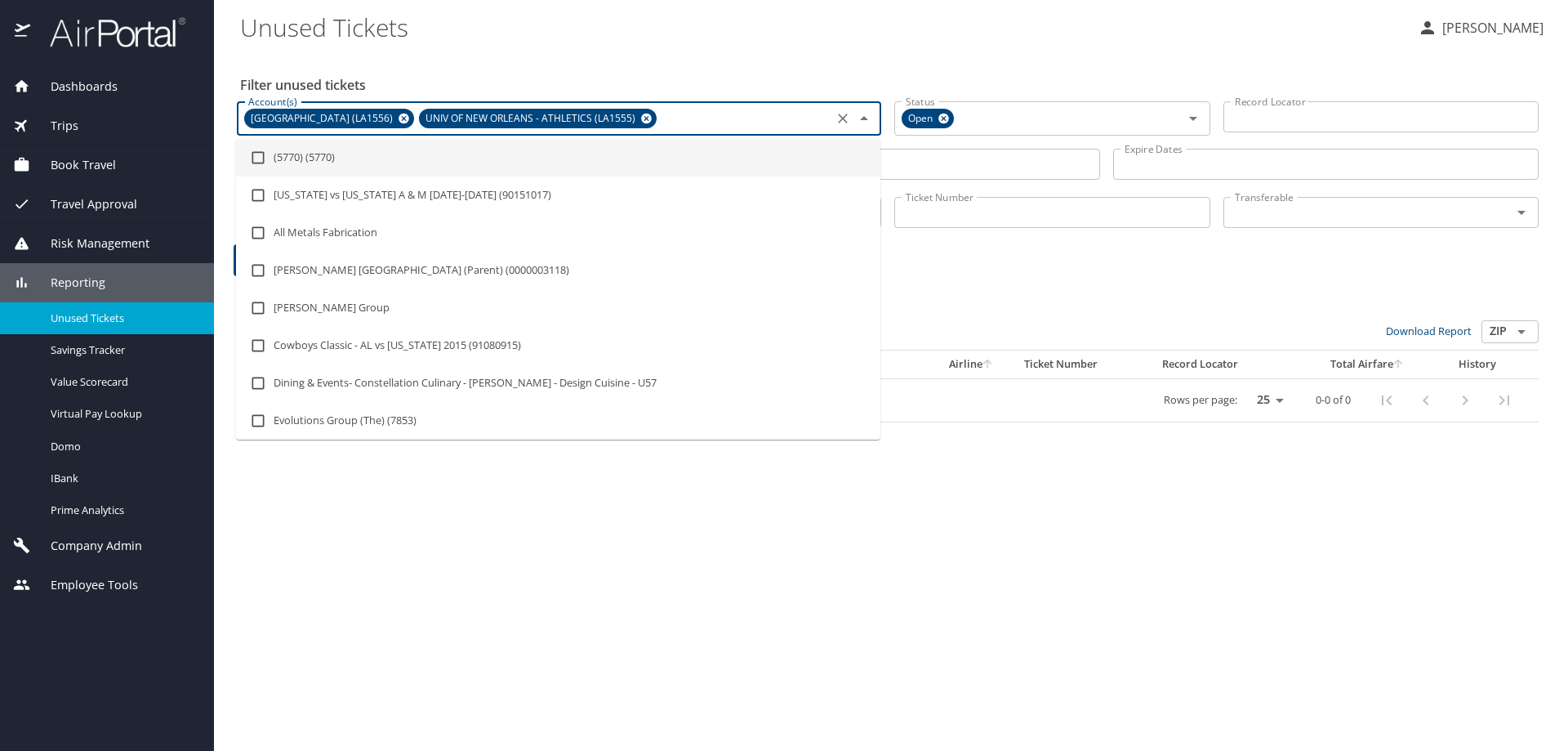
click at [569, 26] on Tickets "Unused Tickets" at bounding box center [823, 27] width 1164 height 51
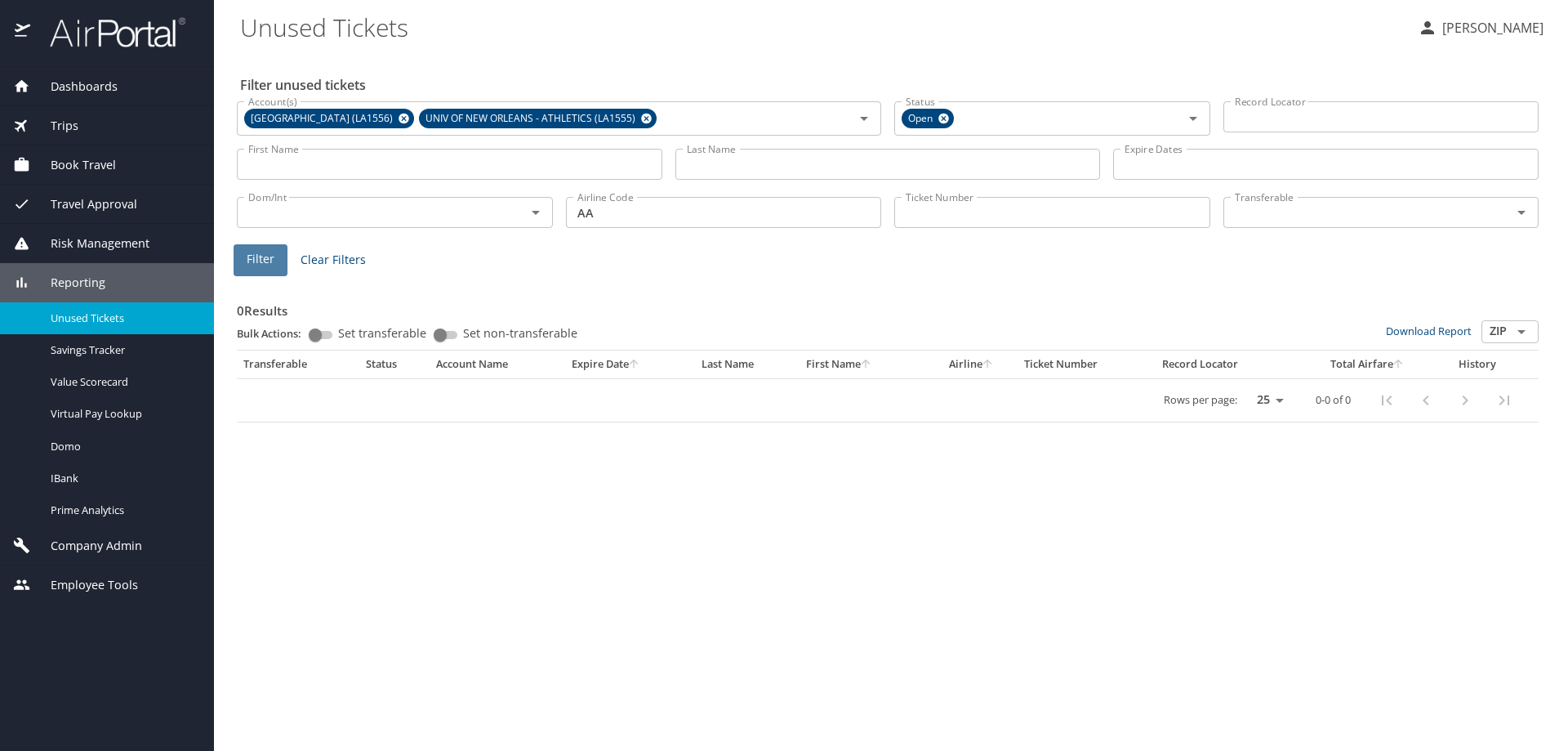
click at [266, 255] on span "Filter" at bounding box center [261, 259] width 27 height 20
click at [410, 119] on icon at bounding box center [404, 118] width 12 height 18
click at [944, 115] on icon at bounding box center [944, 119] width 11 height 11
click at [251, 252] on span "Filter" at bounding box center [261, 259] width 27 height 20
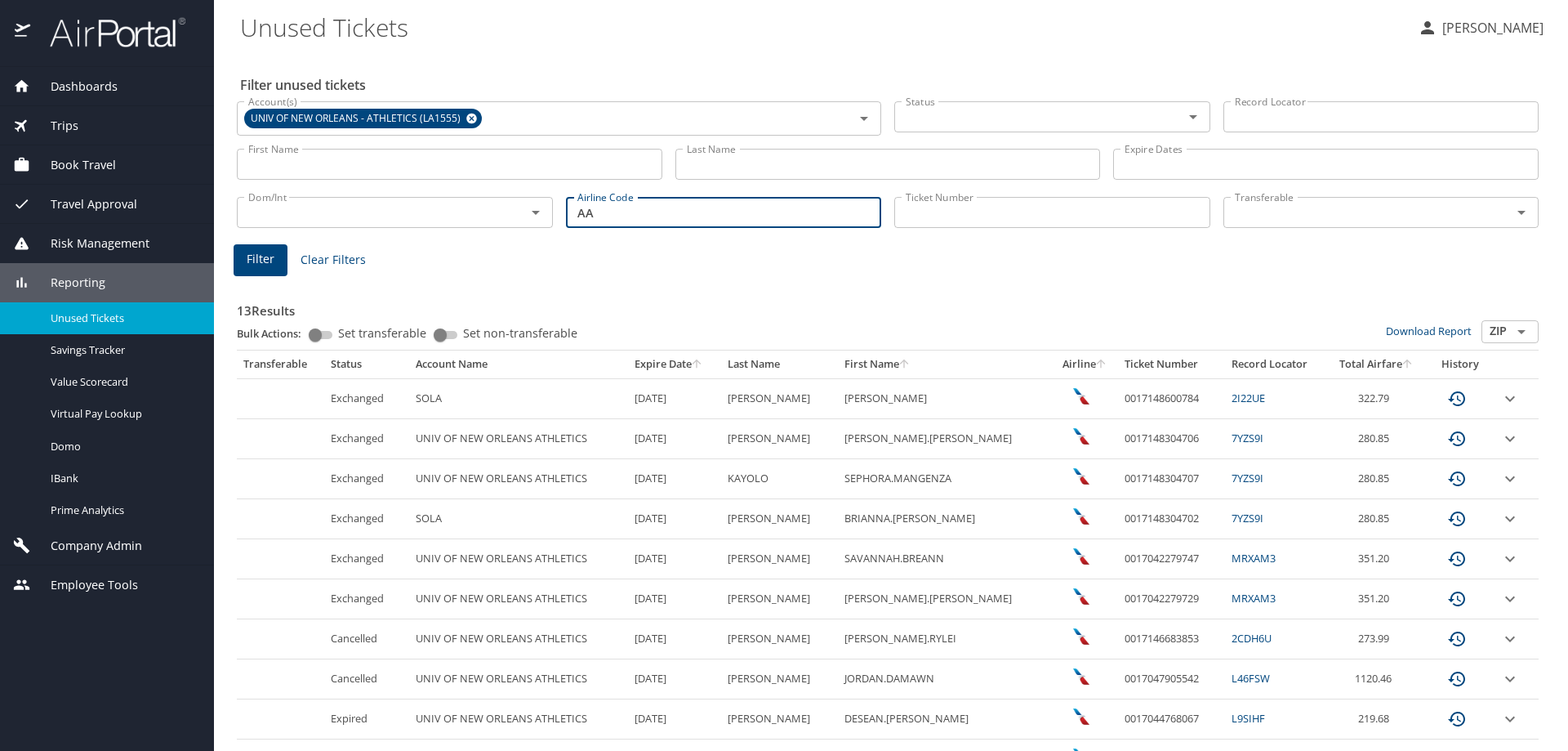
drag, startPoint x: 610, startPoint y: 213, endPoint x: 551, endPoint y: 212, distance: 59.0
click at [551, 212] on div "Dom/Int Dom/Int Airline Code AA Airline Code Ticket Number Ticket Number Transf…" at bounding box center [887, 211] width 1315 height 54
click at [261, 261] on span "Filter" at bounding box center [261, 259] width 27 height 20
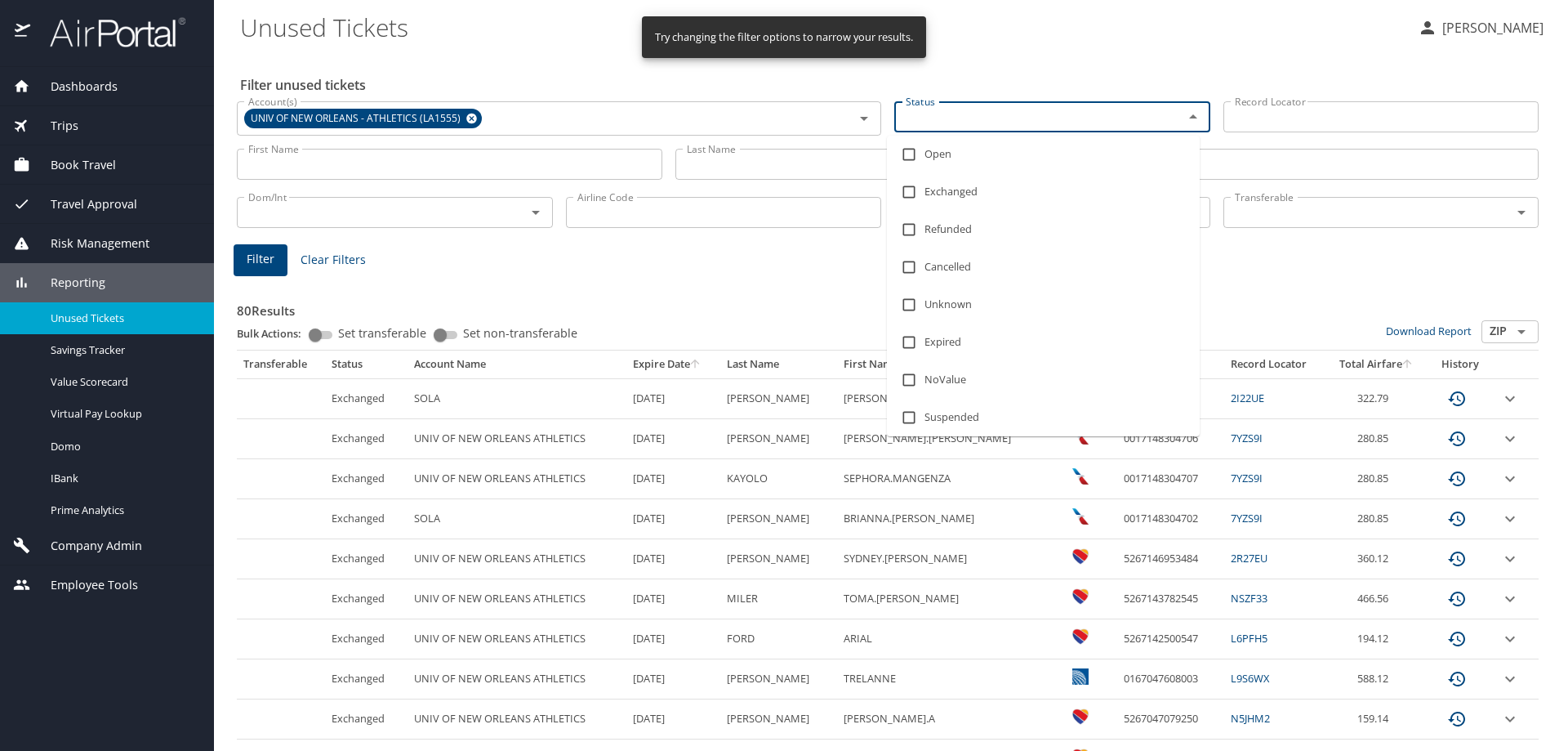
click at [1004, 122] on input "Status" at bounding box center [1028, 117] width 258 height 21
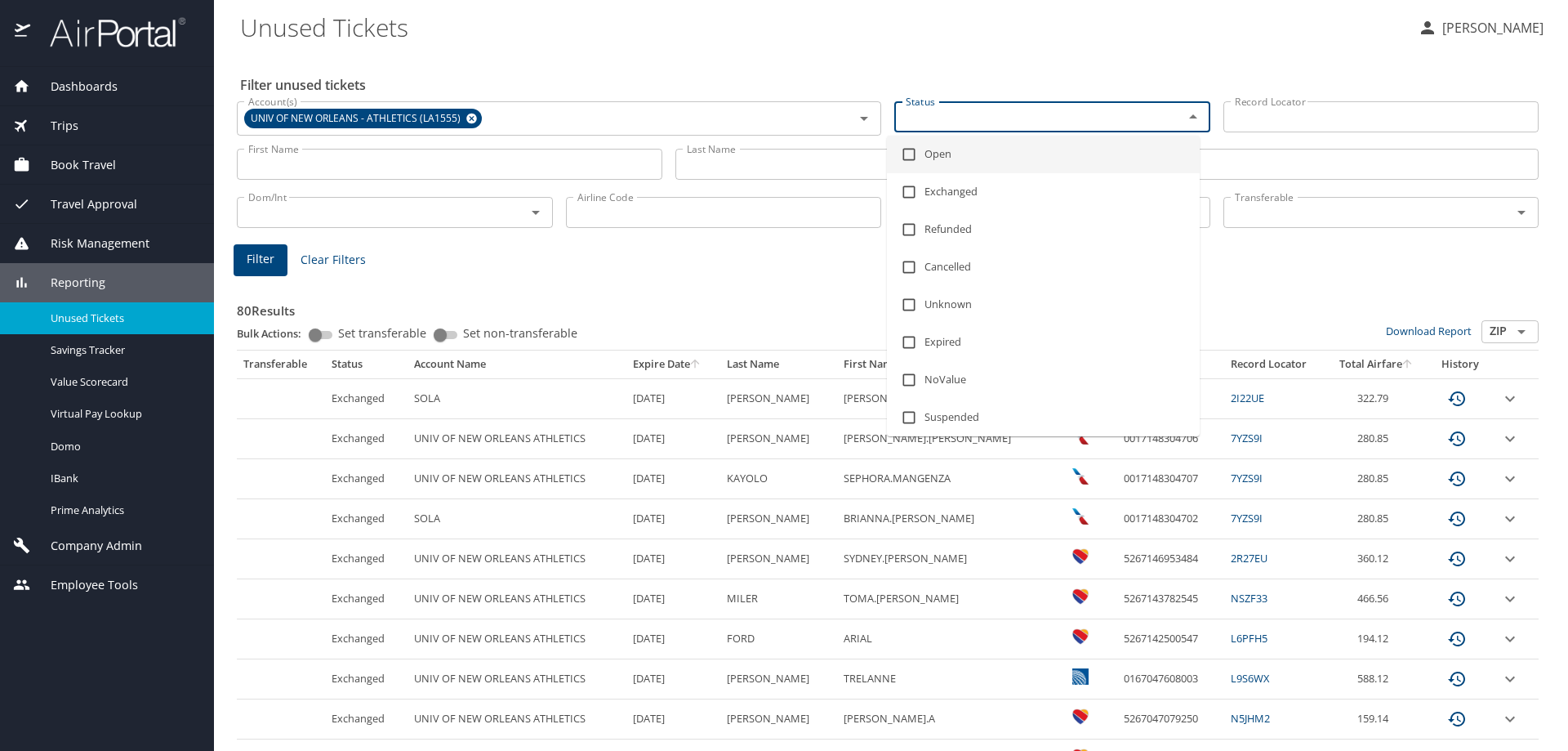
click at [911, 150] on input "checkbox" at bounding box center [909, 154] width 31 height 31
checkbox input "true"
click at [261, 256] on span "Filter" at bounding box center [261, 259] width 27 height 20
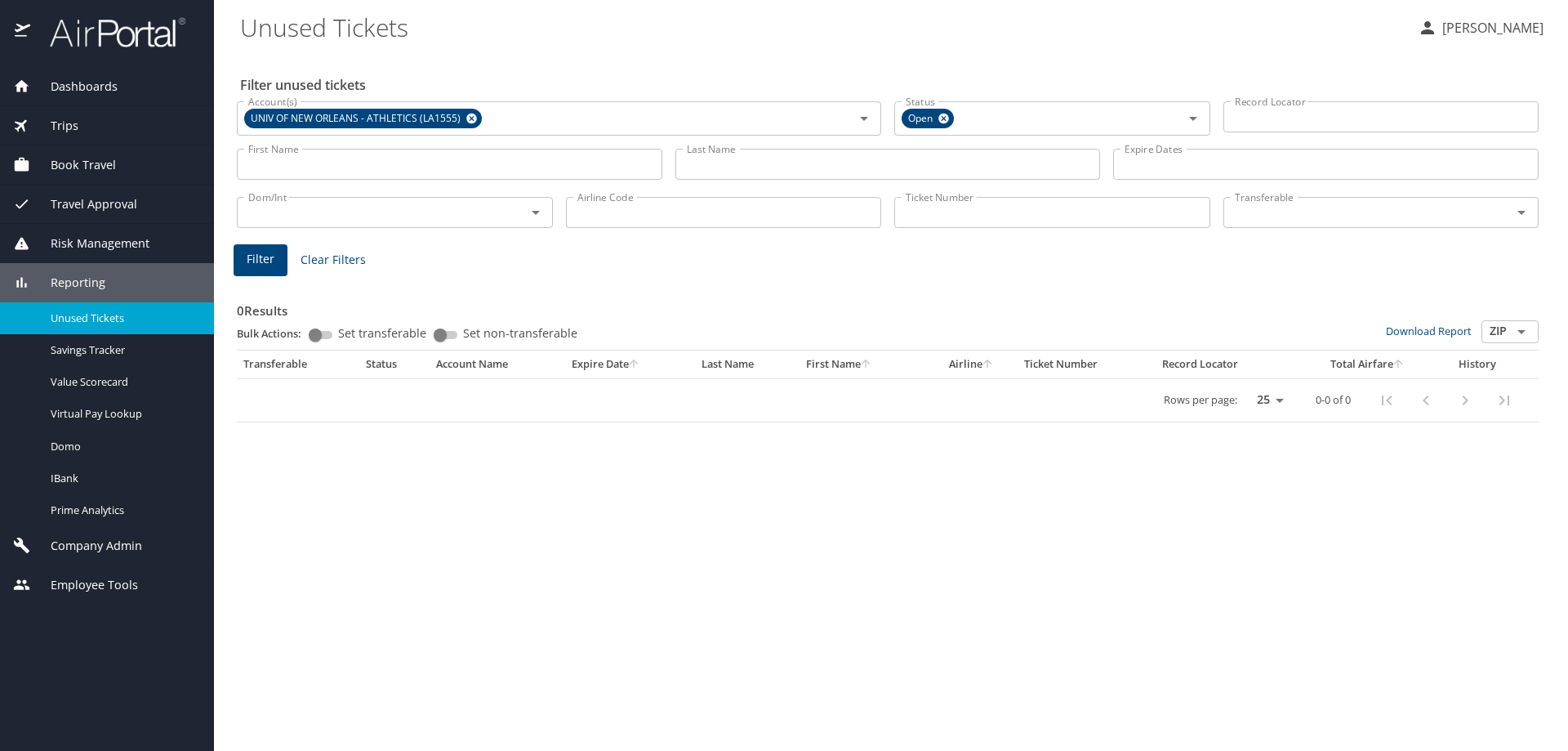
click at [115, 543] on span "Company Admin" at bounding box center [86, 546] width 112 height 18
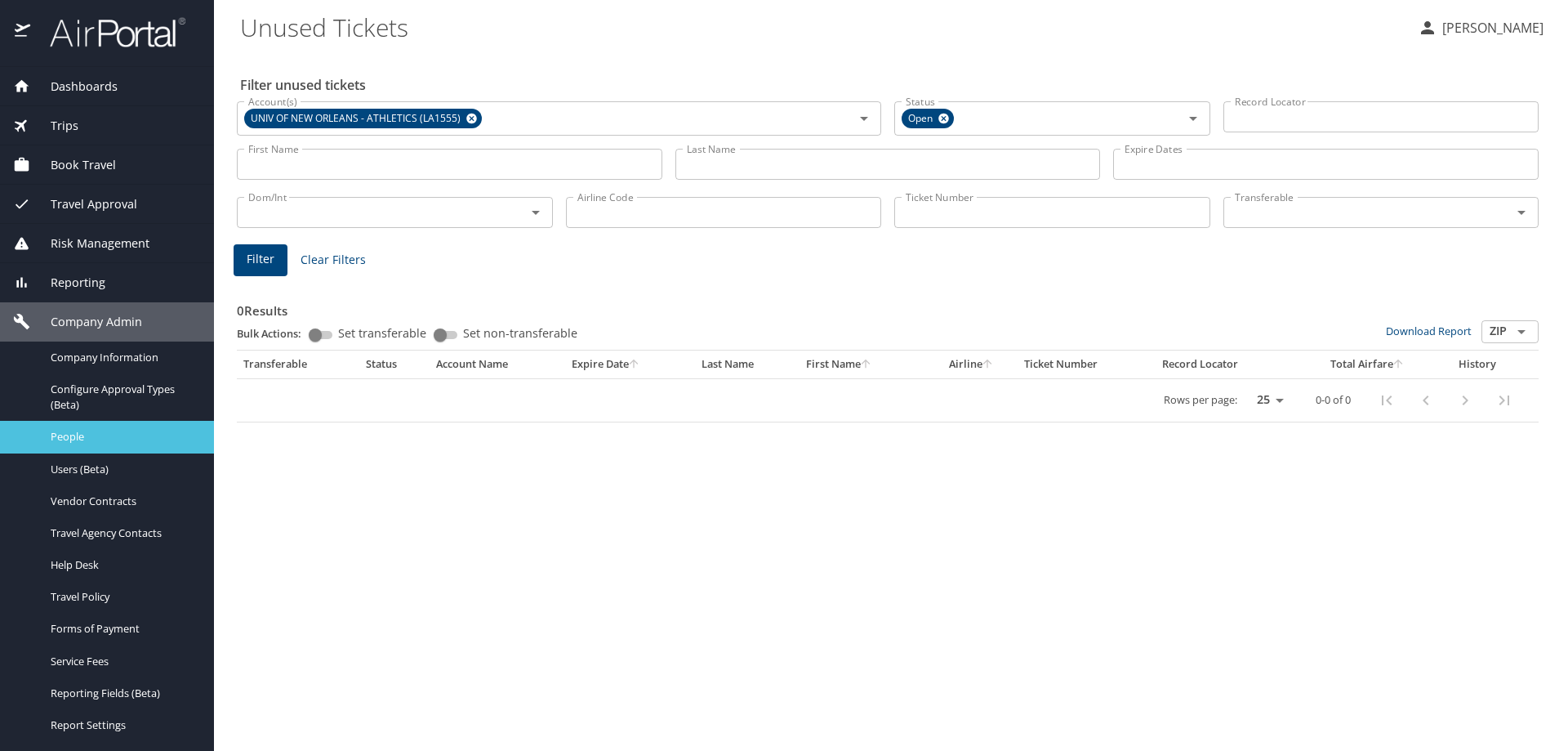
click at [89, 442] on span "People" at bounding box center [123, 437] width 144 height 15
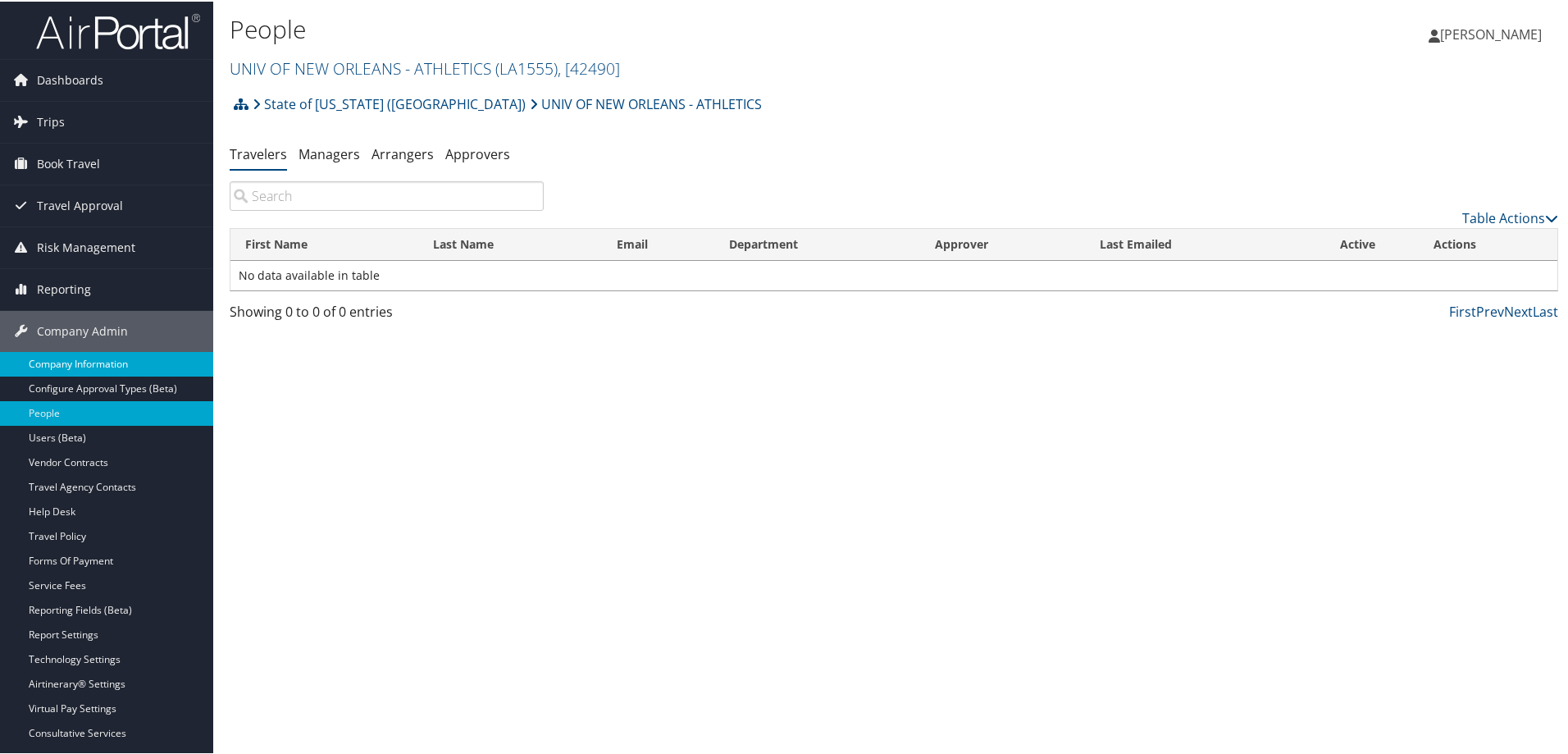
click at [115, 361] on link "Company Information" at bounding box center [106, 362] width 213 height 25
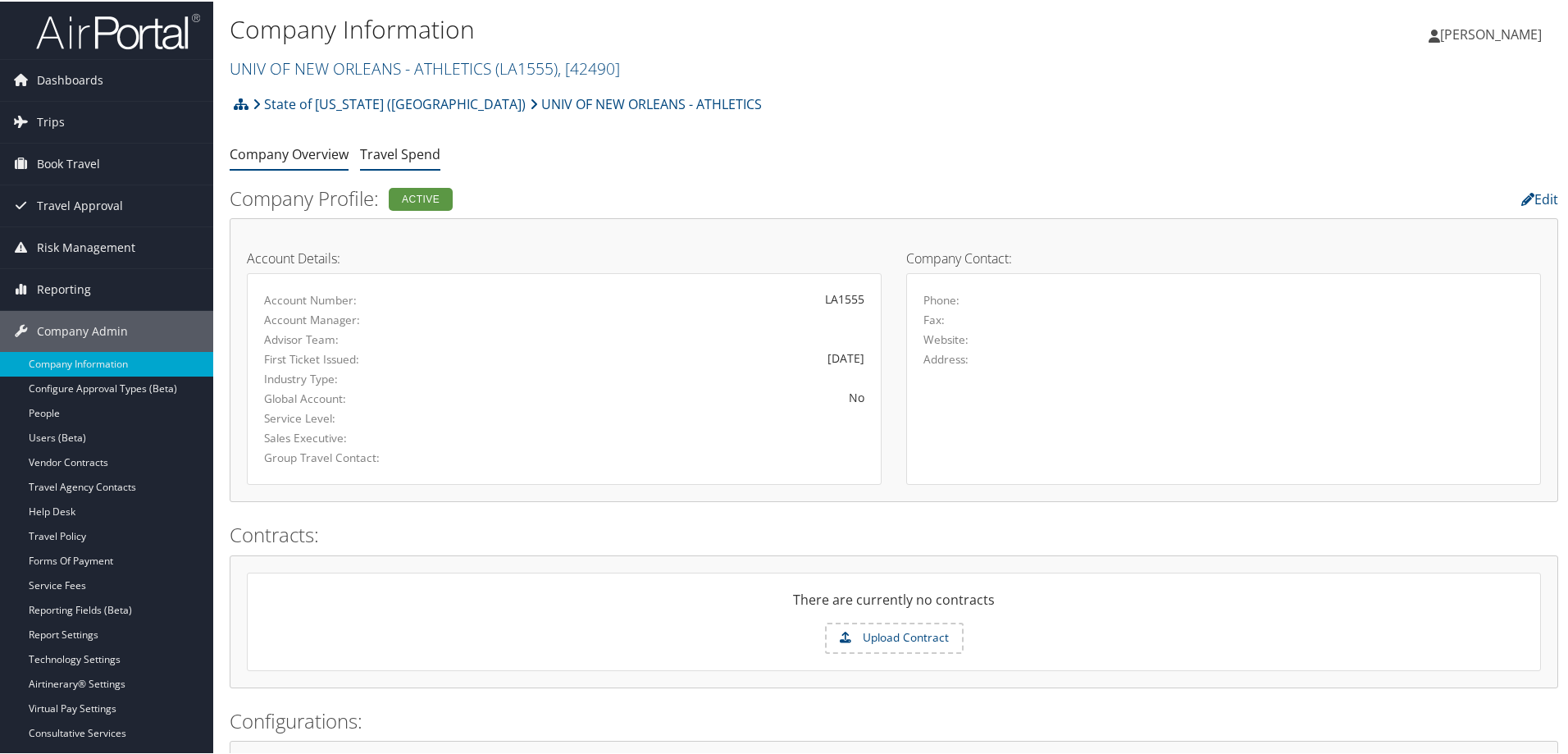
click at [392, 155] on link "Travel Spend" at bounding box center [401, 153] width 81 height 18
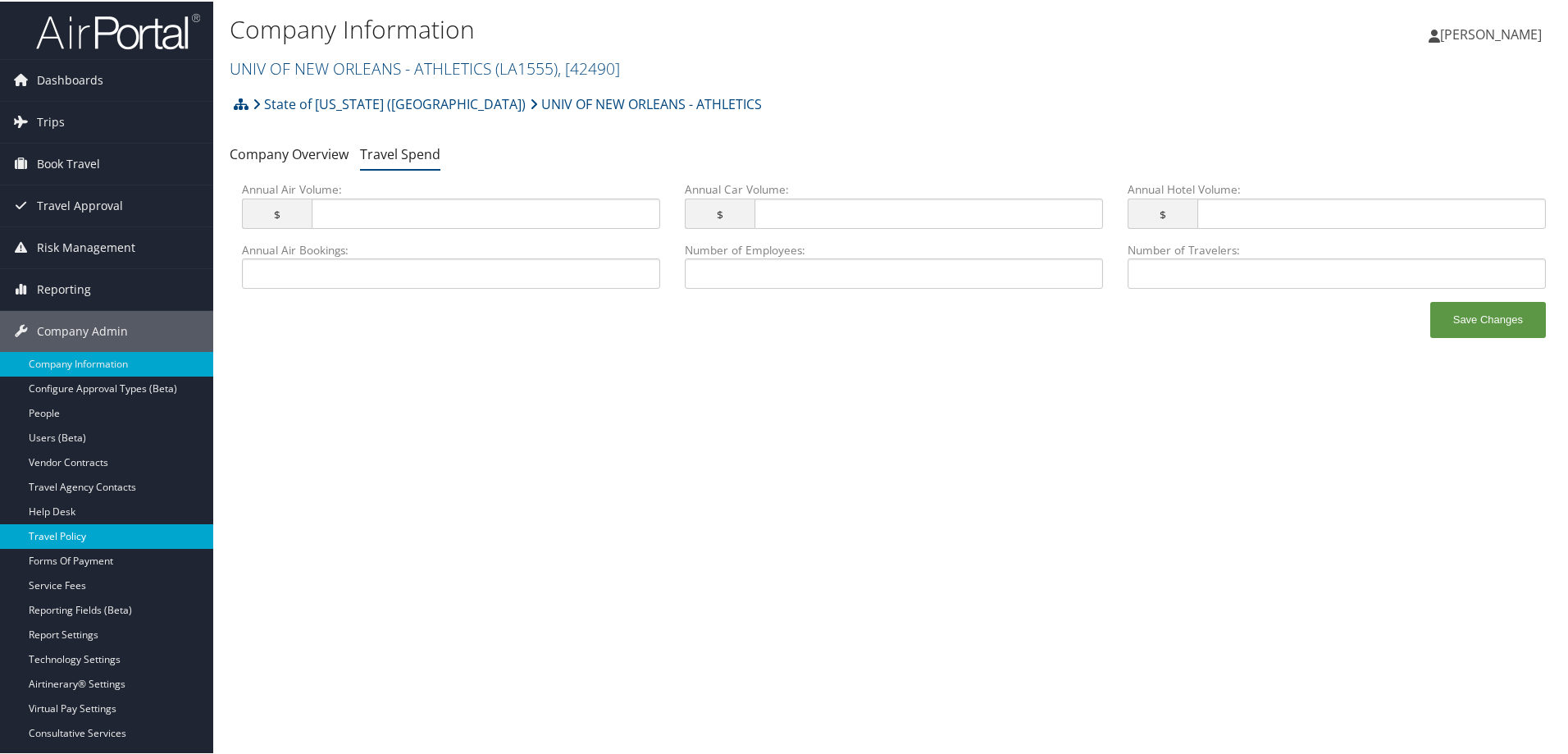
click at [98, 535] on link "Travel Policy" at bounding box center [106, 534] width 213 height 25
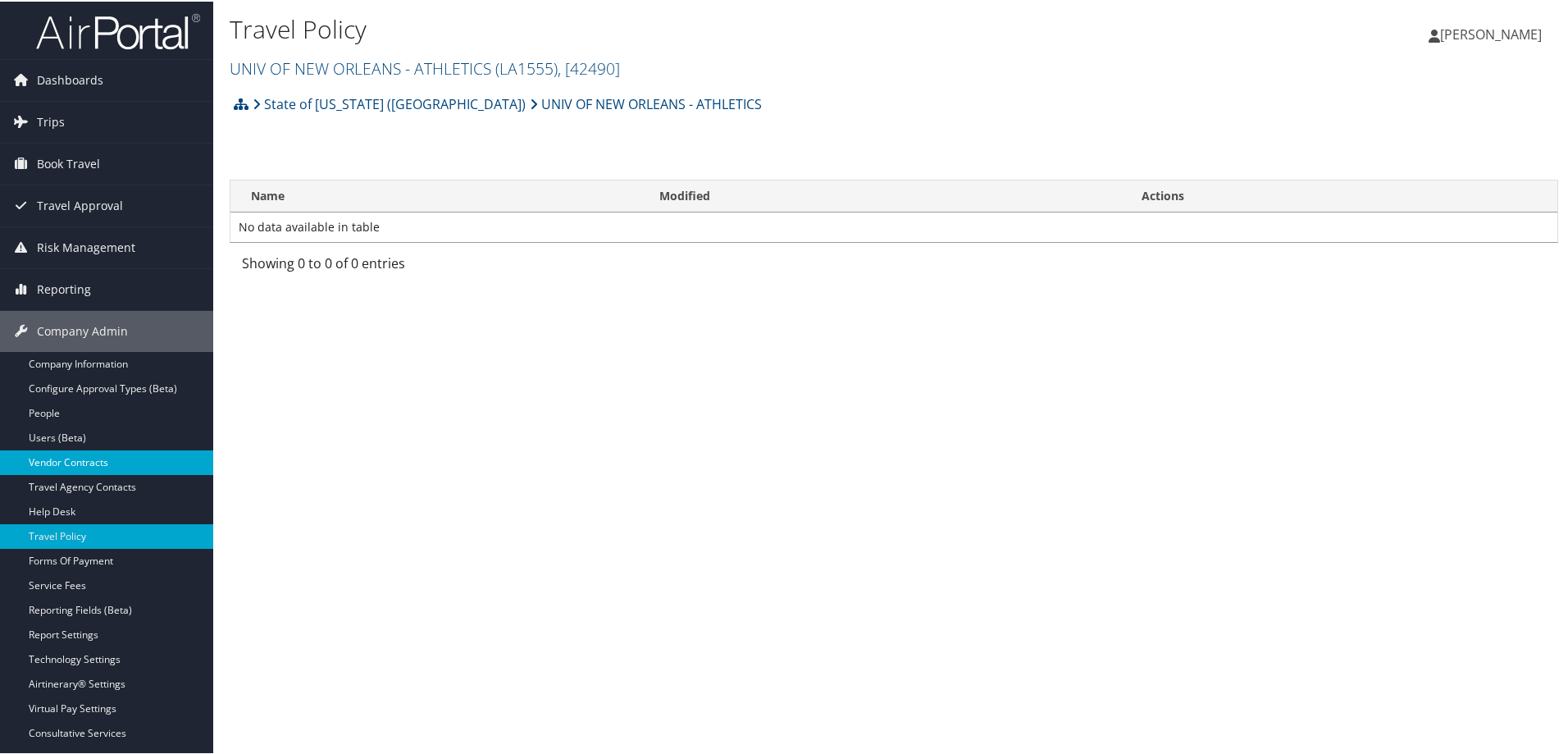
click at [78, 455] on link "Vendor Contracts" at bounding box center [106, 460] width 213 height 25
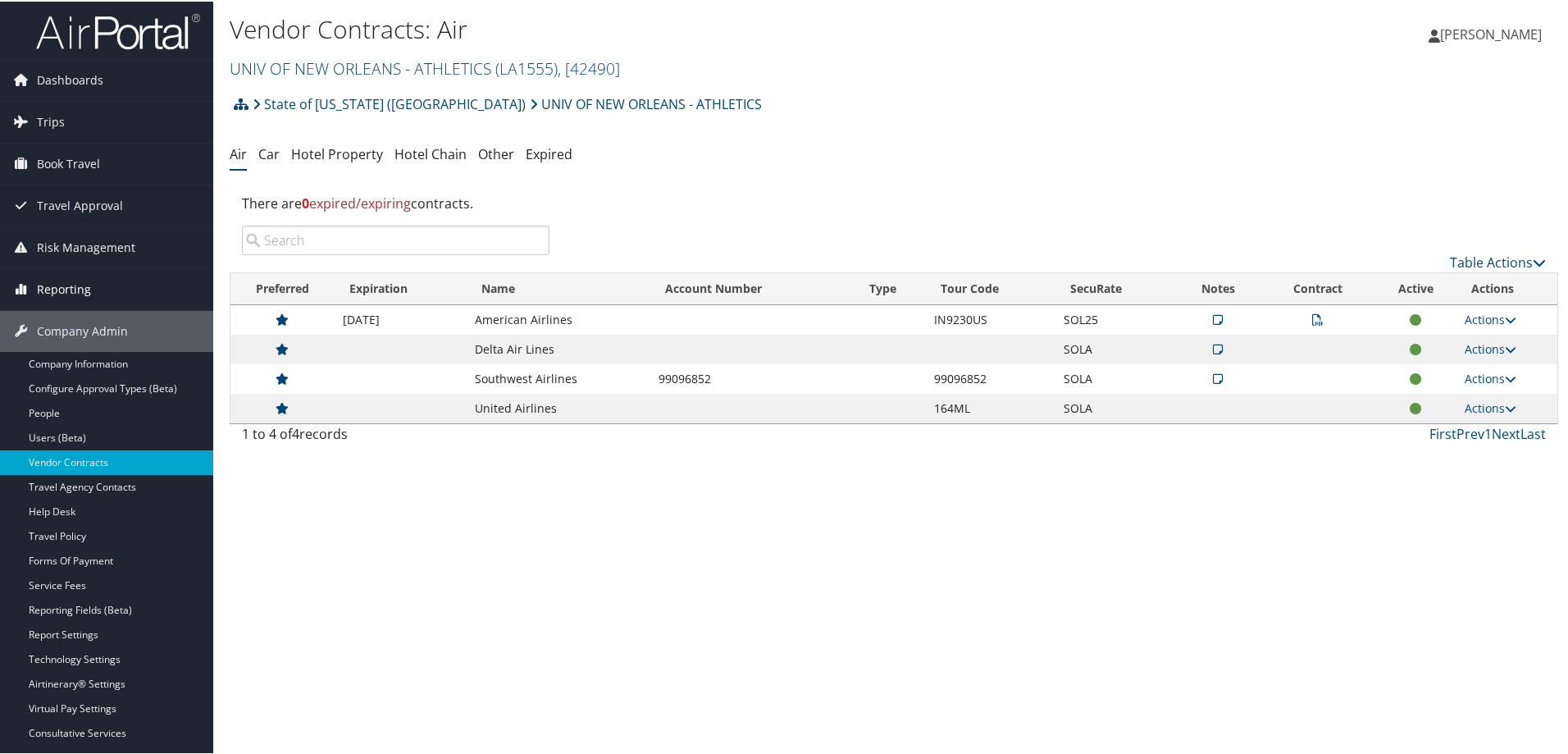
click at [75, 285] on span "Reporting" at bounding box center [63, 287] width 54 height 41
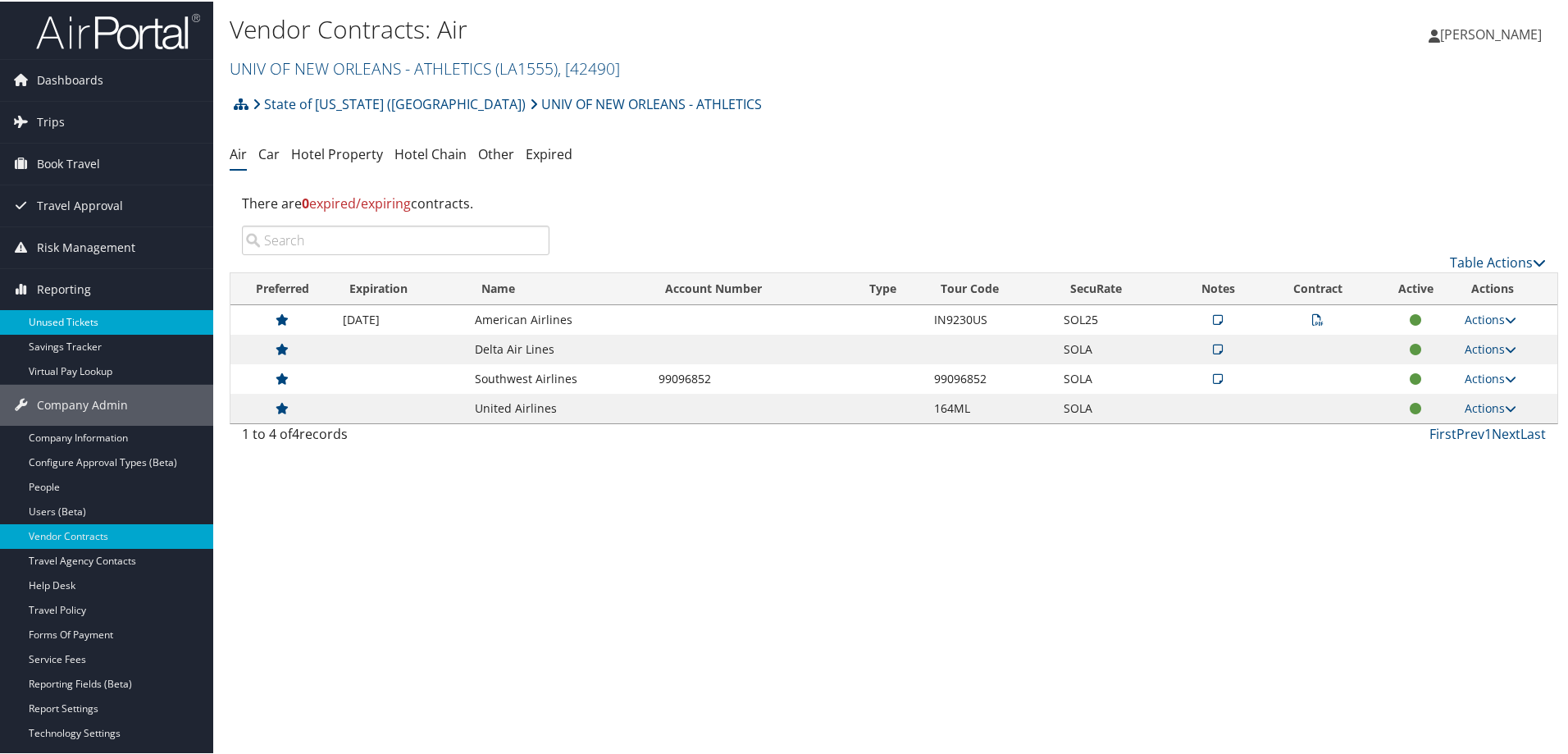
click at [111, 324] on link "Unused Tickets" at bounding box center [106, 320] width 213 height 25
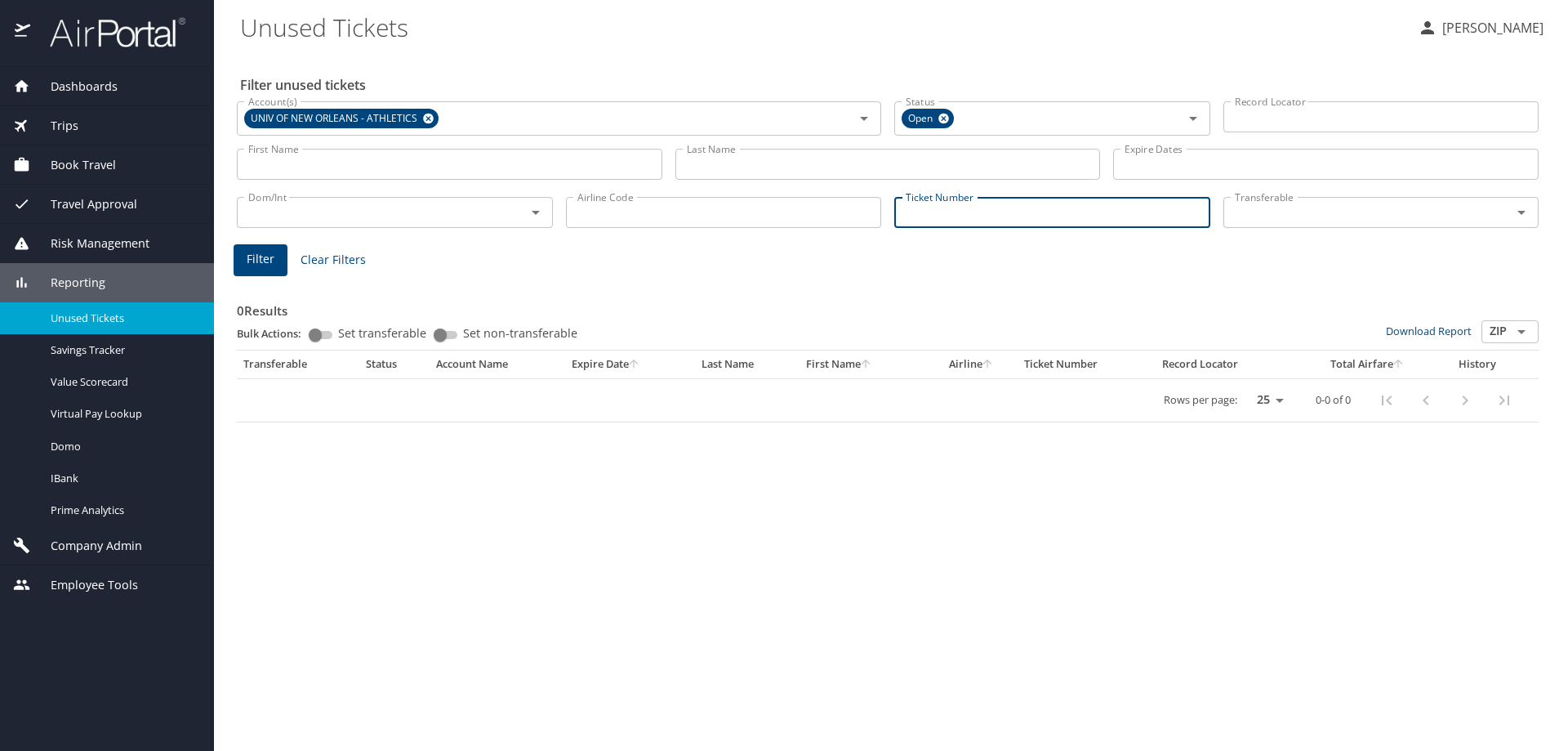
click at [935, 211] on input "Ticket Number" at bounding box center [1052, 212] width 316 height 31
paste input "0017148600771"
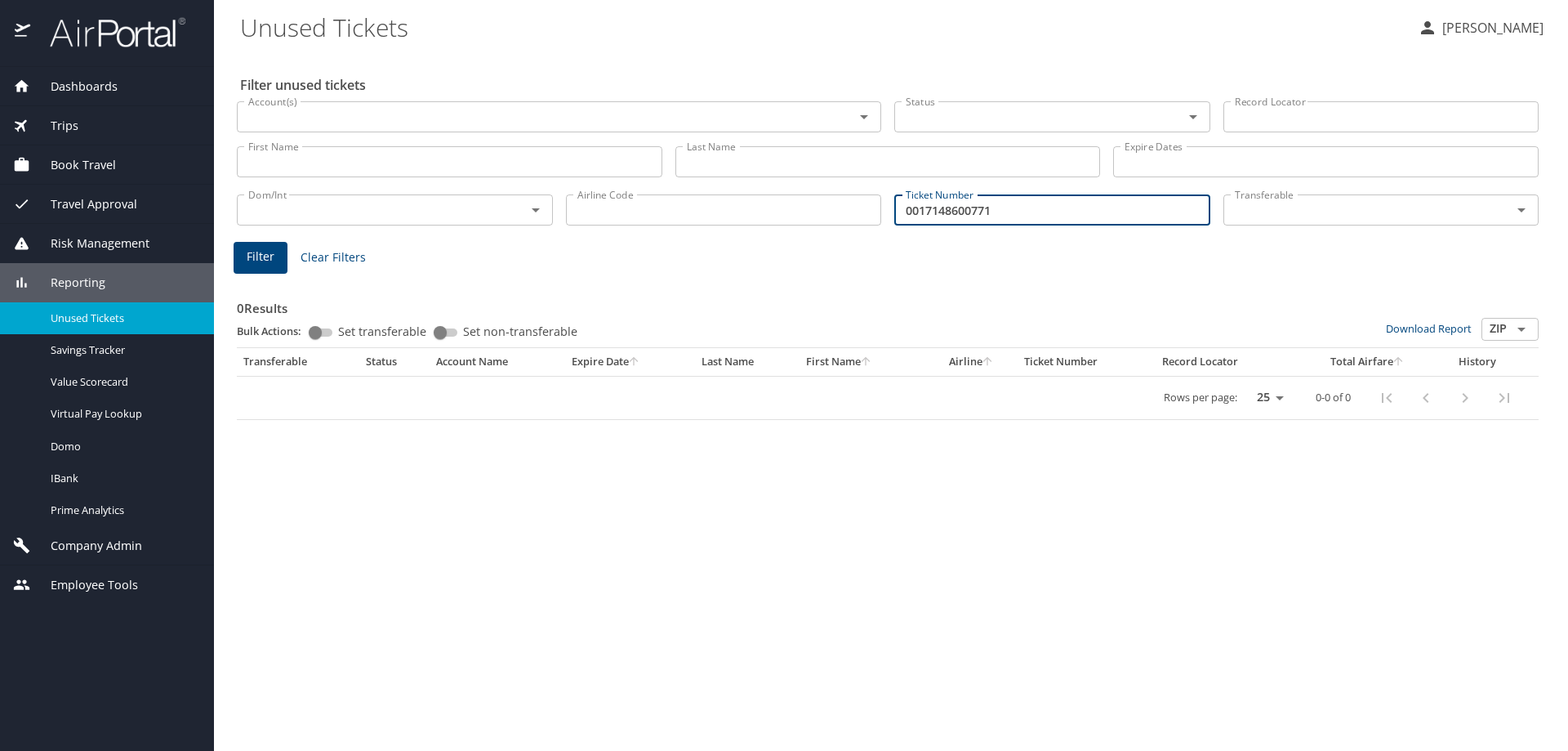
type input "0017148600771"
click at [264, 260] on span "Filter" at bounding box center [261, 257] width 27 height 20
